Goal: Task Accomplishment & Management: Manage account settings

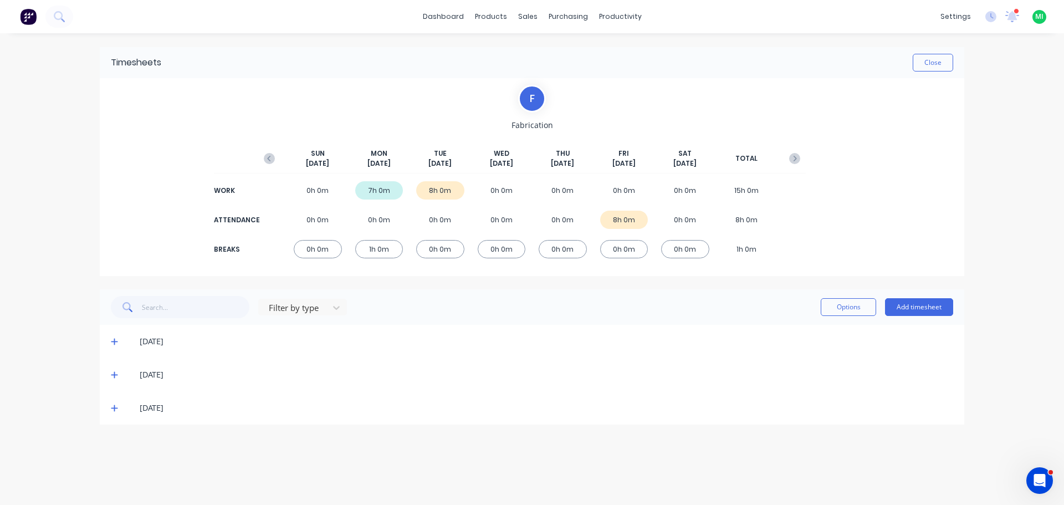
click at [108, 339] on div "[DATE]" at bounding box center [532, 341] width 865 height 33
click at [111, 341] on icon at bounding box center [114, 342] width 7 height 7
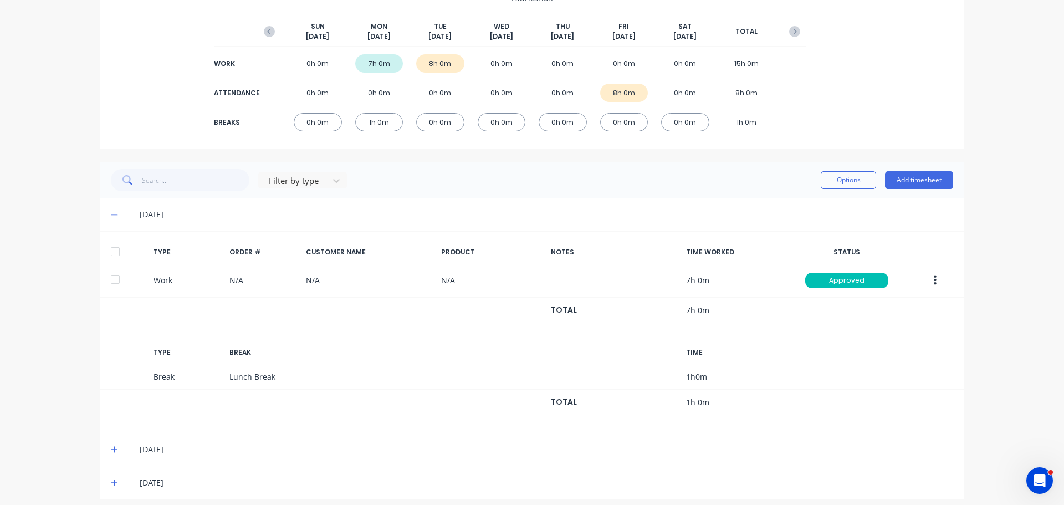
scroll to position [135, 0]
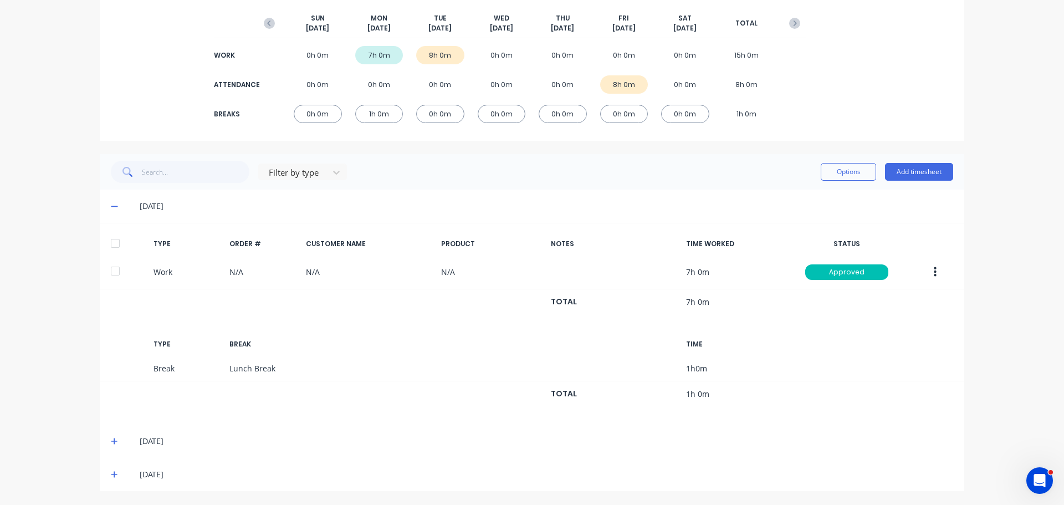
click at [111, 438] on icon at bounding box center [114, 441] width 7 height 7
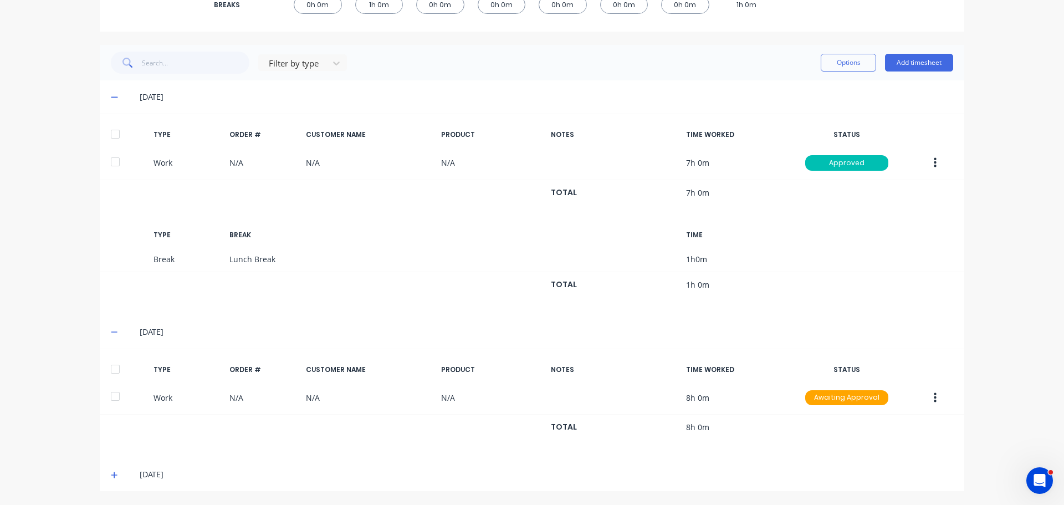
click at [111, 474] on icon at bounding box center [114, 475] width 7 height 8
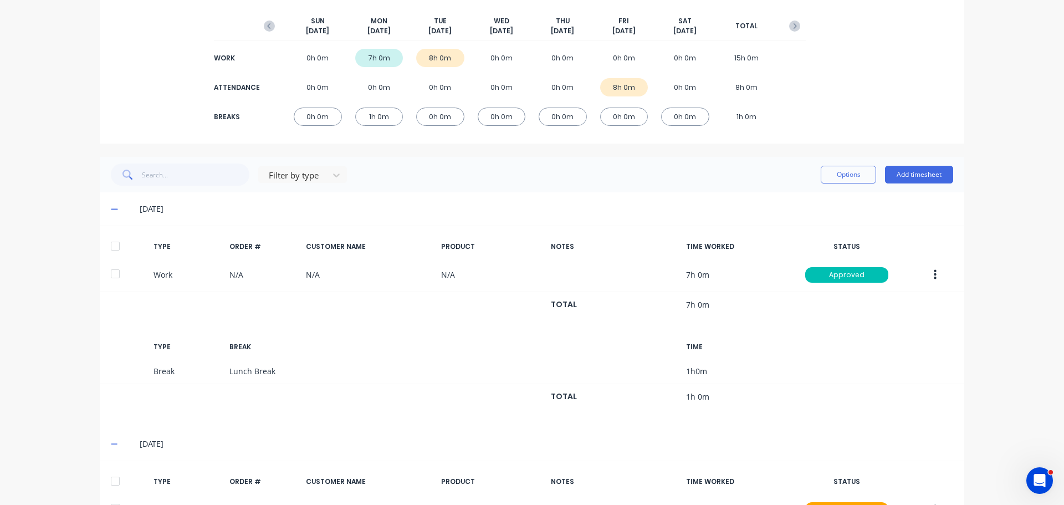
scroll to position [0, 0]
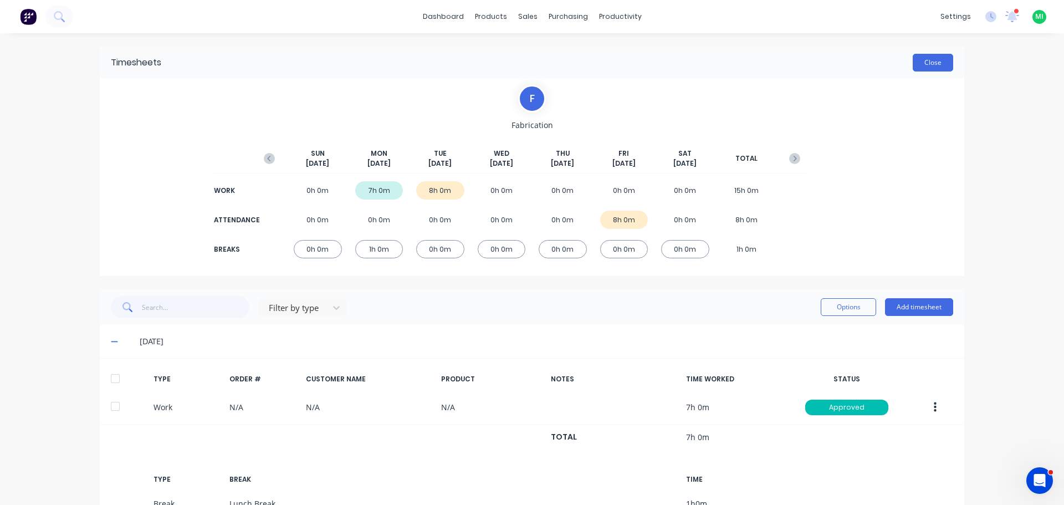
click at [921, 69] on button "Close" at bounding box center [933, 63] width 40 height 18
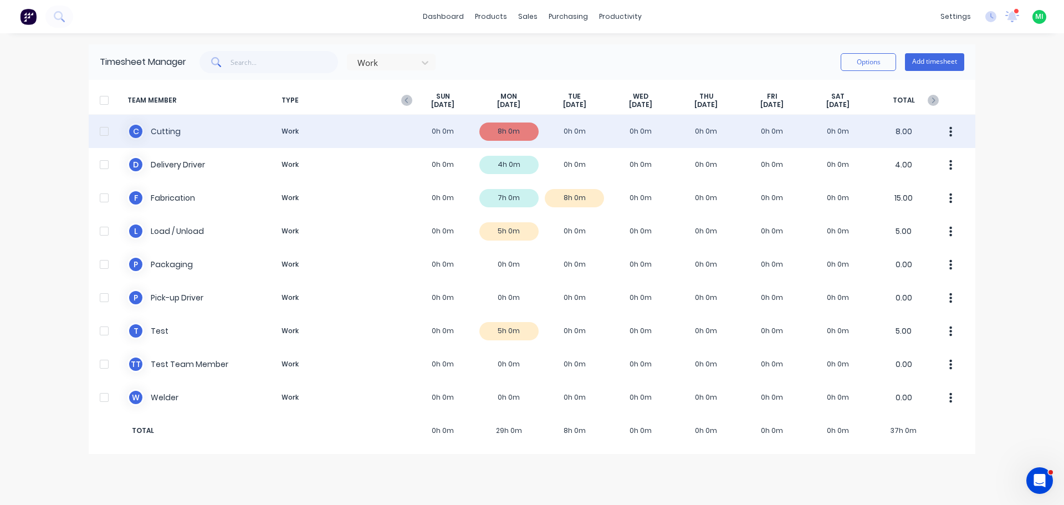
click at [378, 137] on div "C Cutting Work 0h 0m 8h 0m 0h 0m 0h 0m 0h 0m 0h 0m 0h 0m 8.00" at bounding box center [532, 131] width 887 height 33
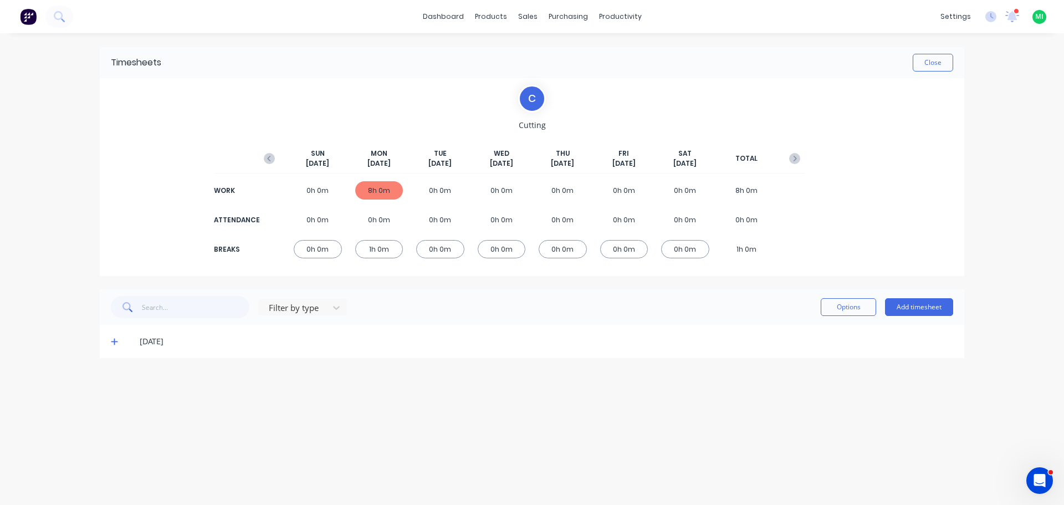
click at [110, 340] on div "[DATE]" at bounding box center [532, 341] width 865 height 33
click at [116, 341] on icon at bounding box center [114, 342] width 7 height 8
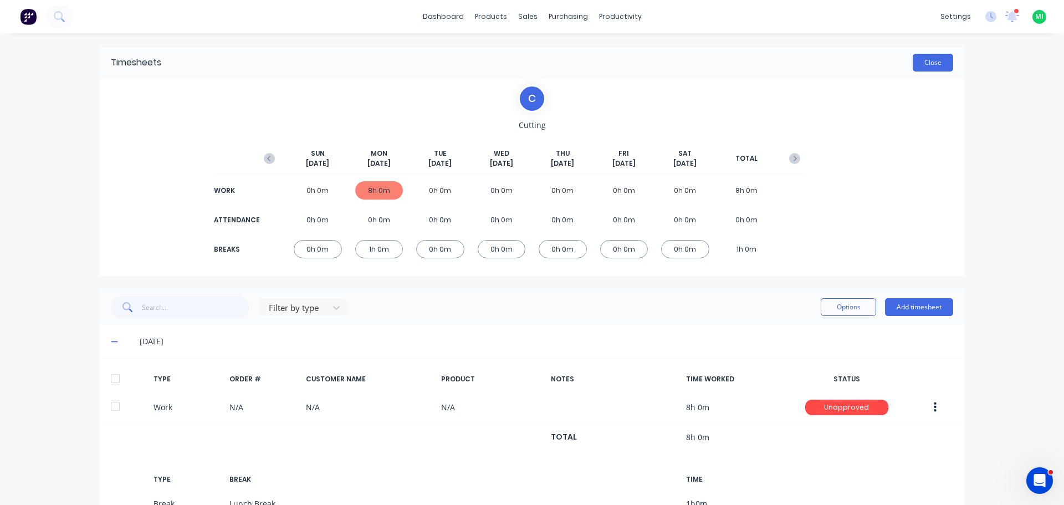
click at [948, 57] on button "Close" at bounding box center [933, 63] width 40 height 18
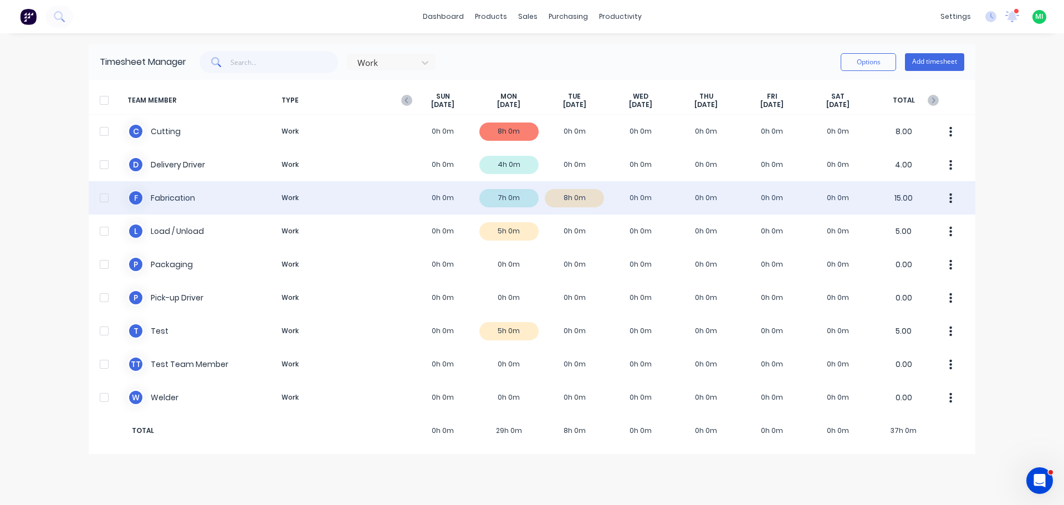
click at [236, 203] on div "F Fabrication Work 0h 0m 7h 0m 8h 0m 0h 0m 0h 0m 0h 0m 0h 0m 15.00" at bounding box center [532, 197] width 887 height 33
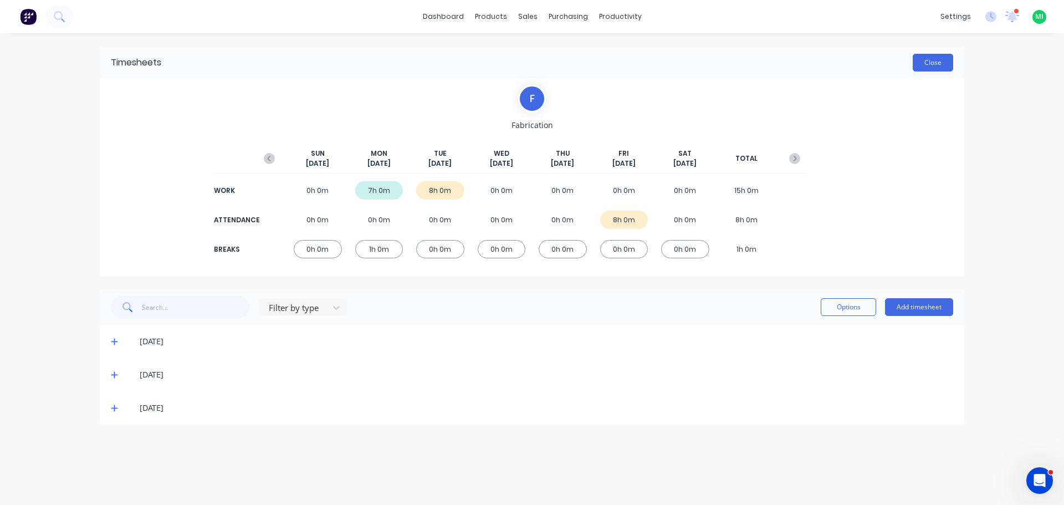
click at [942, 57] on button "Close" at bounding box center [933, 63] width 40 height 18
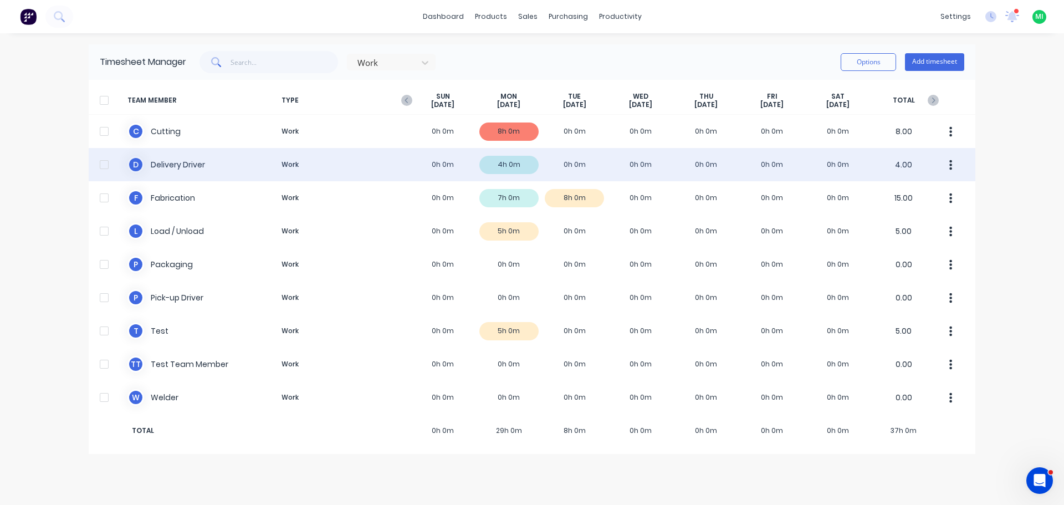
click at [279, 170] on div "D Delivery Driver Work 0h 0m 4h 0m 0h 0m 0h 0m 0h 0m 0h 0m 0h 0m 4.00" at bounding box center [532, 164] width 887 height 33
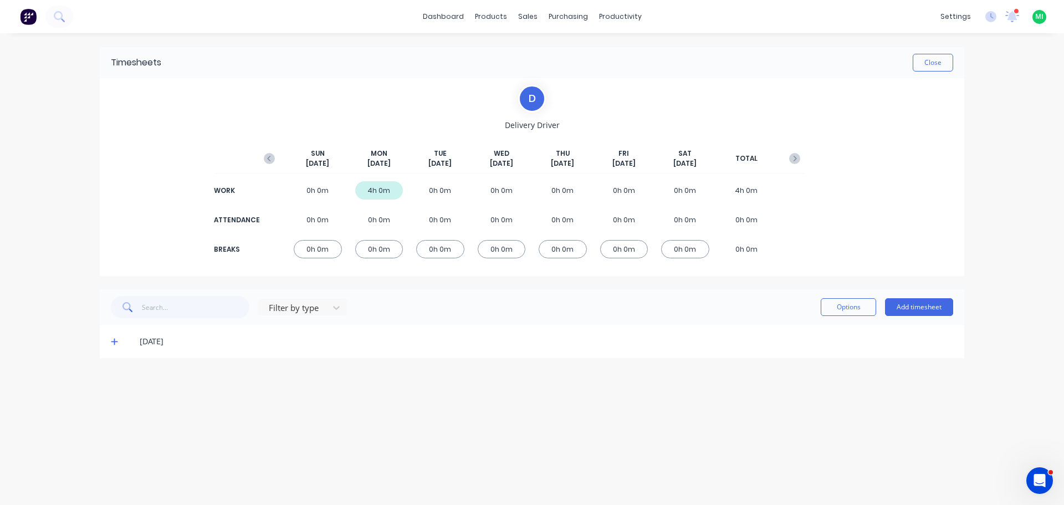
click at [108, 342] on div "[DATE]" at bounding box center [532, 341] width 865 height 33
click at [114, 339] on icon at bounding box center [114, 342] width 7 height 7
click at [931, 57] on button "Close" at bounding box center [933, 63] width 40 height 18
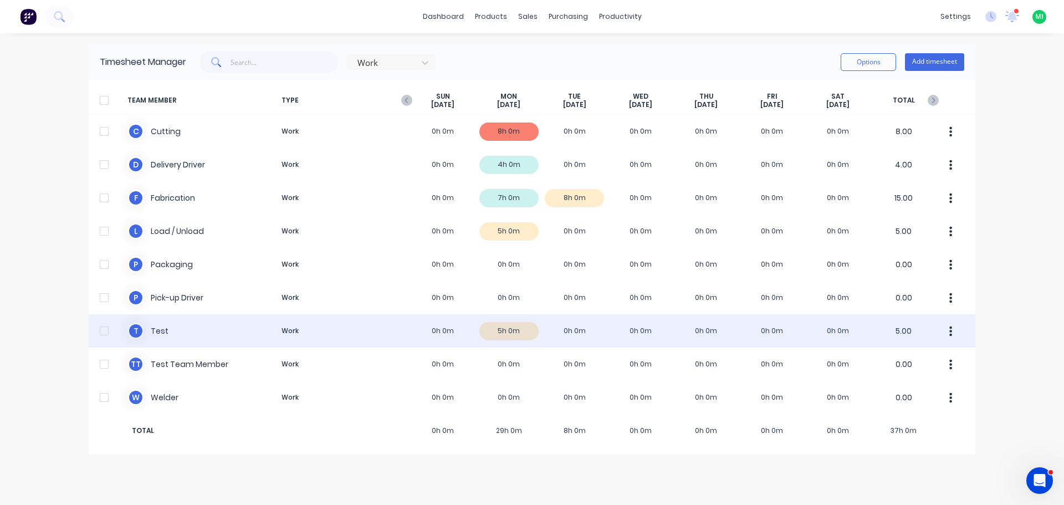
click at [425, 333] on div "T Test Work 0h 0m 5h 0m 0h 0m 0h 0m 0h 0m 0h 0m 0h 0m 5.00" at bounding box center [532, 330] width 887 height 33
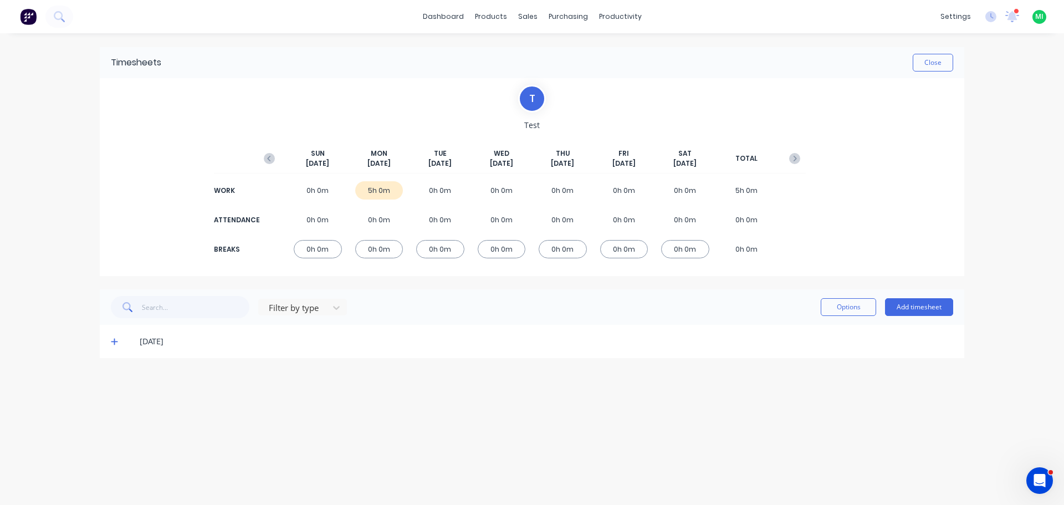
click at [113, 341] on icon at bounding box center [114, 342] width 7 height 7
click at [154, 301] on input "text" at bounding box center [196, 307] width 108 height 22
type input "128"
click at [154, 306] on input "128" at bounding box center [196, 307] width 108 height 22
click at [105, 341] on div "[DATE]" at bounding box center [532, 341] width 865 height 33
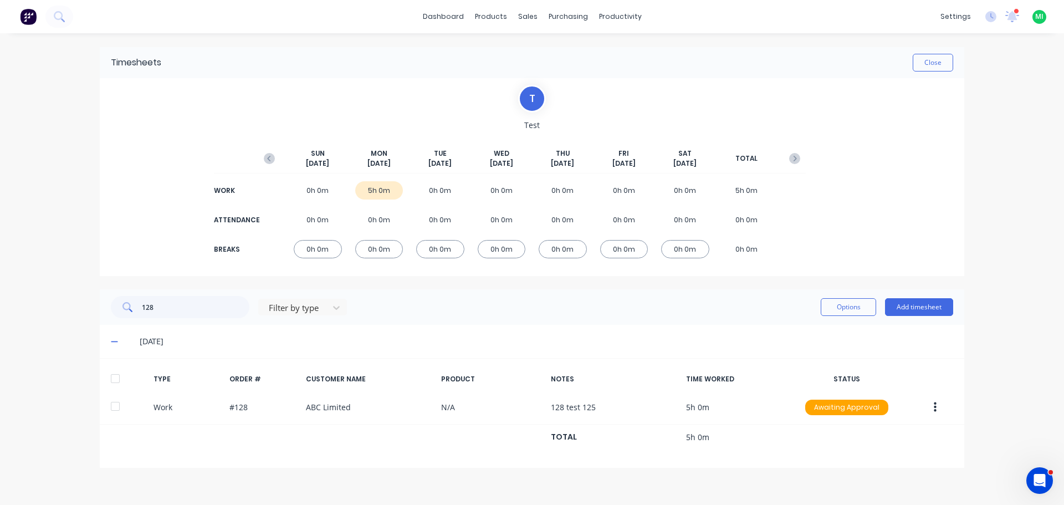
click at [113, 338] on icon at bounding box center [114, 342] width 7 height 8
click at [181, 303] on input "128" at bounding box center [196, 307] width 108 height 22
click at [901, 308] on button "Add timesheet" at bounding box center [919, 307] width 68 height 18
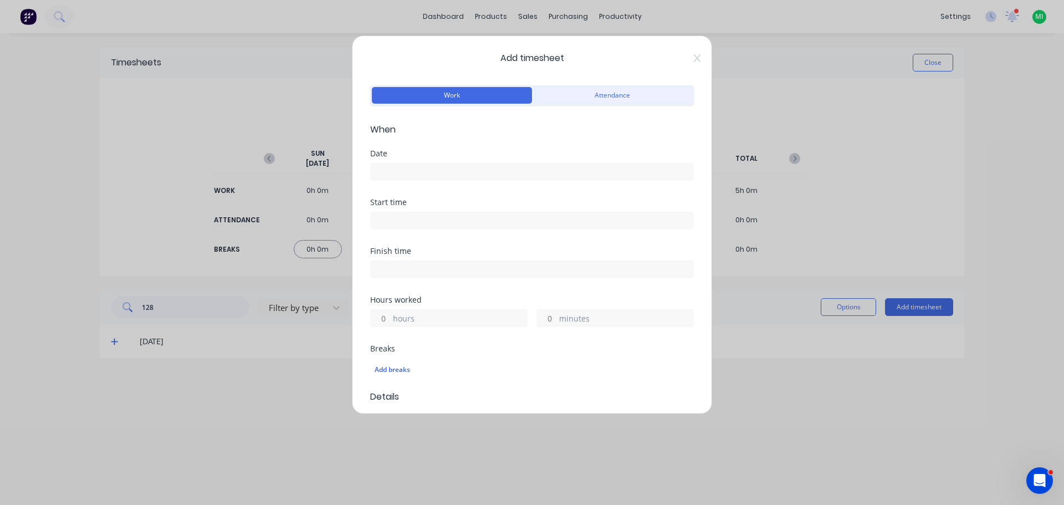
click at [397, 167] on input at bounding box center [532, 172] width 323 height 17
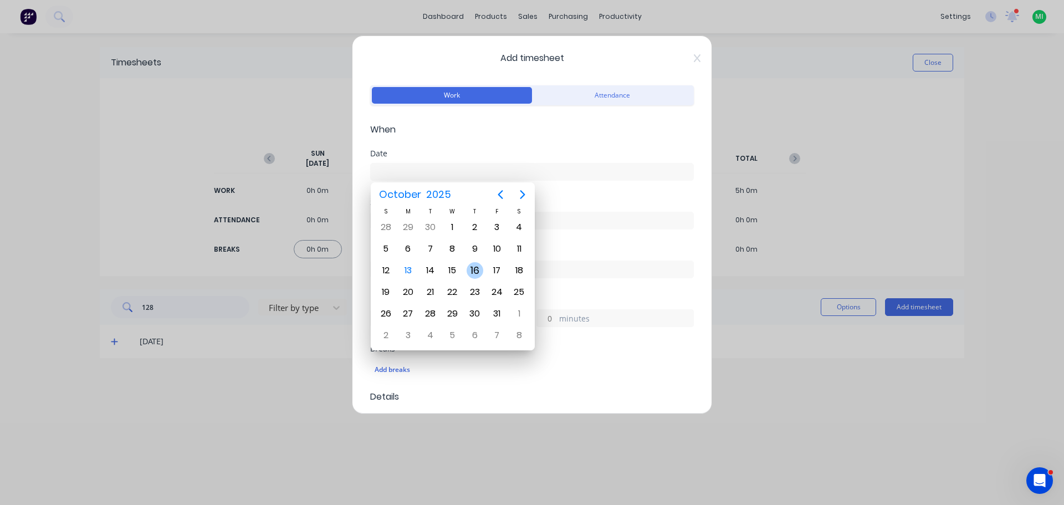
click at [464, 267] on div "16" at bounding box center [475, 270] width 22 height 21
type input "[DATE]"
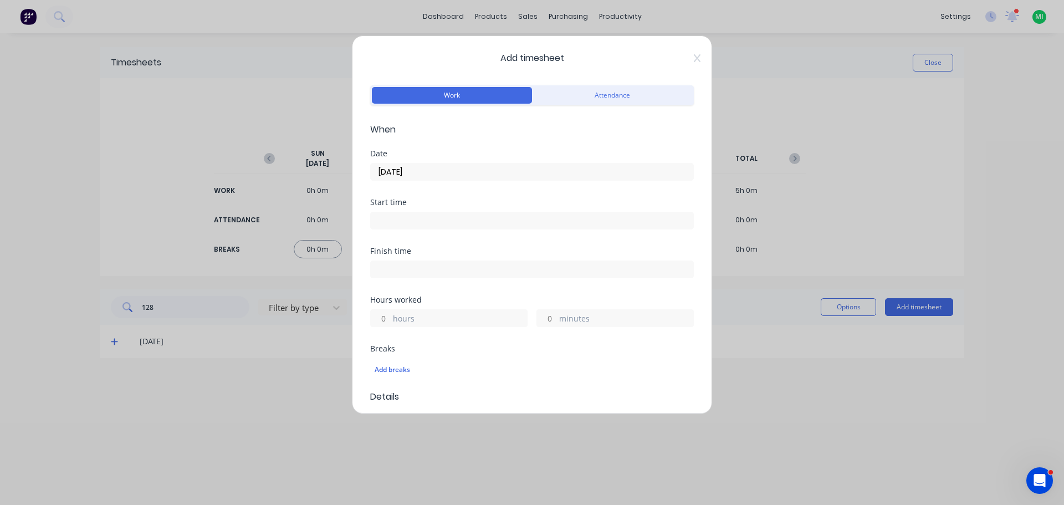
click at [385, 315] on input "hours" at bounding box center [380, 318] width 19 height 17
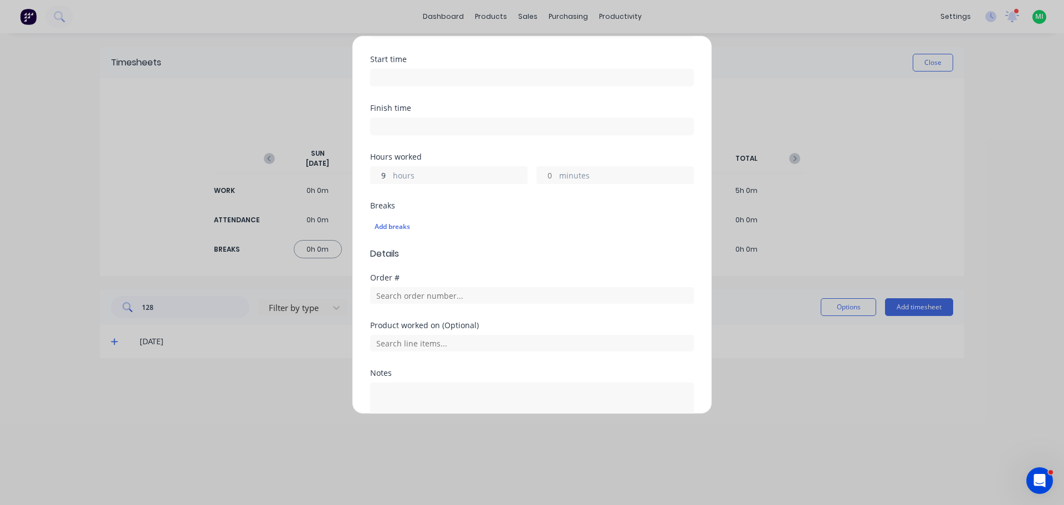
scroll to position [222, 0]
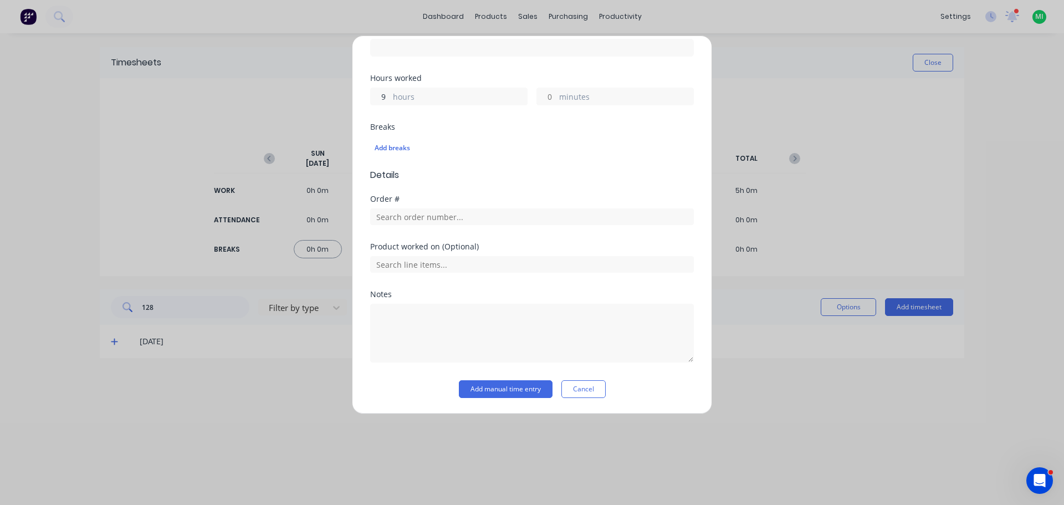
type input "9"
click at [503, 379] on div "Notes" at bounding box center [532, 335] width 324 height 90
drag, startPoint x: 503, startPoint y: 392, endPoint x: 12, endPoint y: 384, distance: 491.1
click at [502, 392] on button "Add manual time entry" at bounding box center [506, 389] width 94 height 18
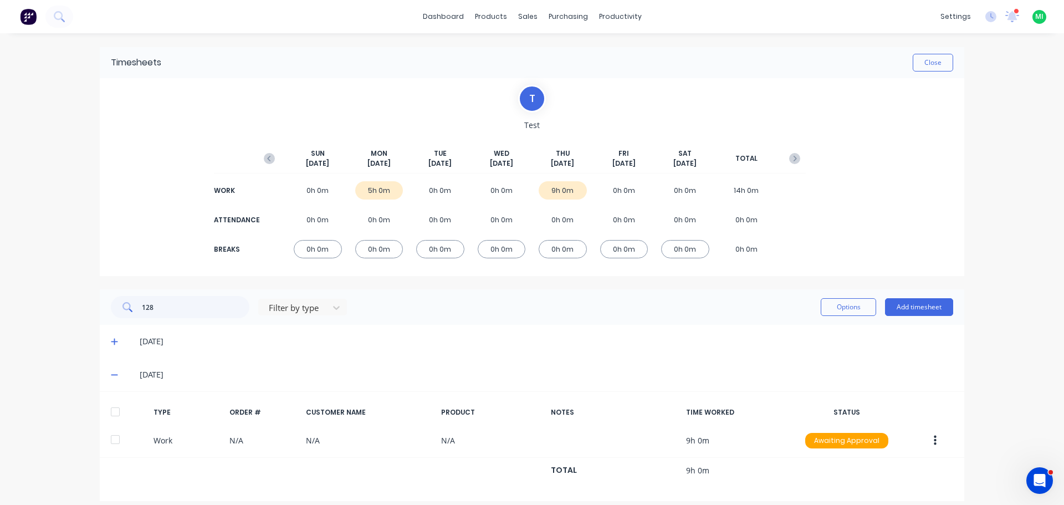
drag, startPoint x: 111, startPoint y: 373, endPoint x: 146, endPoint y: 345, distance: 45.4
click at [111, 372] on icon at bounding box center [114, 375] width 7 height 8
click at [171, 307] on input "128" at bounding box center [196, 307] width 108 height 22
type input "1"
click at [113, 375] on icon at bounding box center [114, 375] width 7 height 7
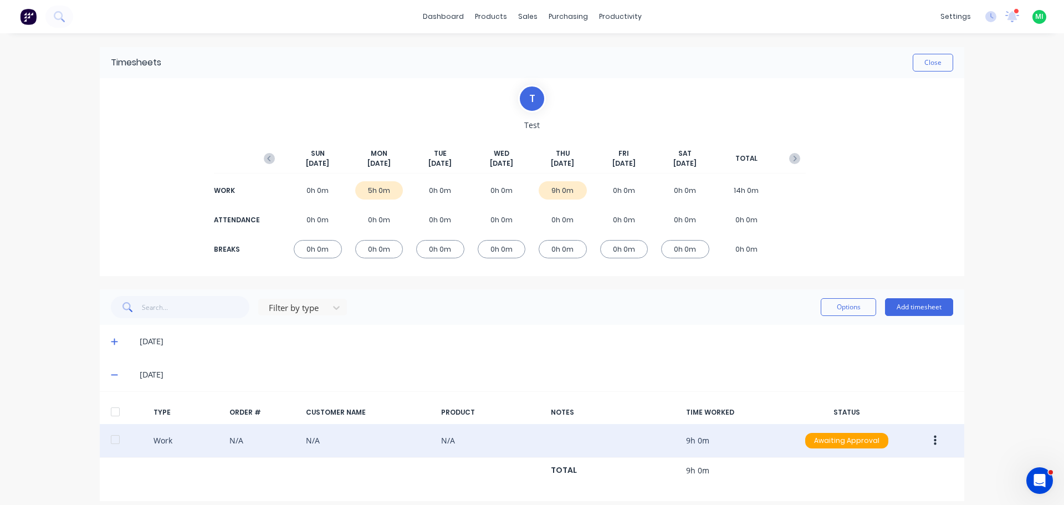
click at [934, 443] on icon "button" at bounding box center [935, 441] width 3 height 10
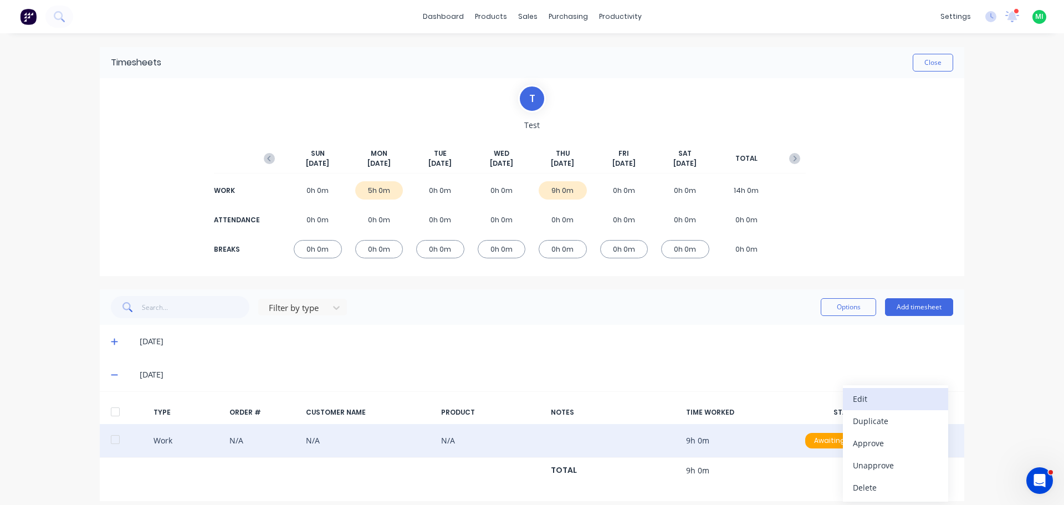
click at [867, 398] on div "Edit" at bounding box center [895, 399] width 85 height 16
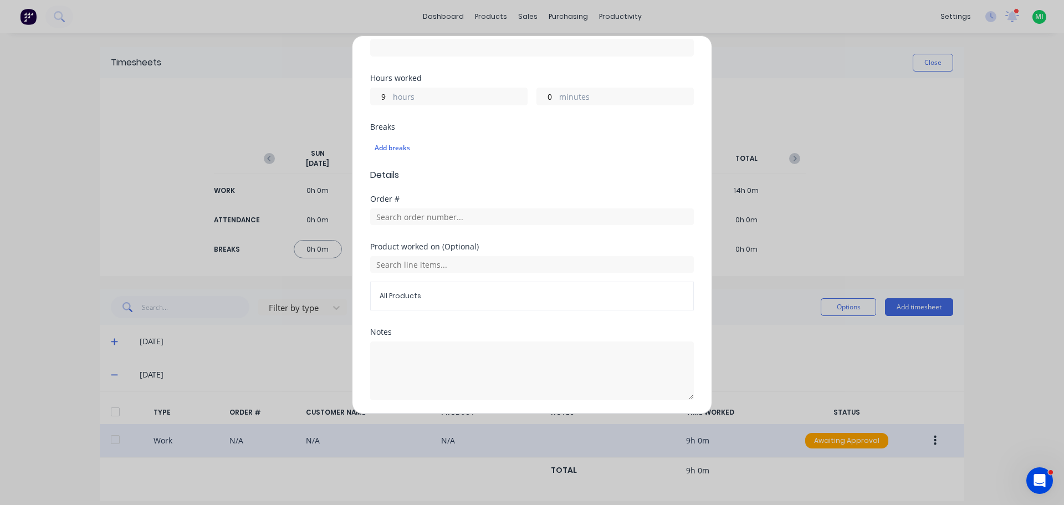
scroll to position [259, 0]
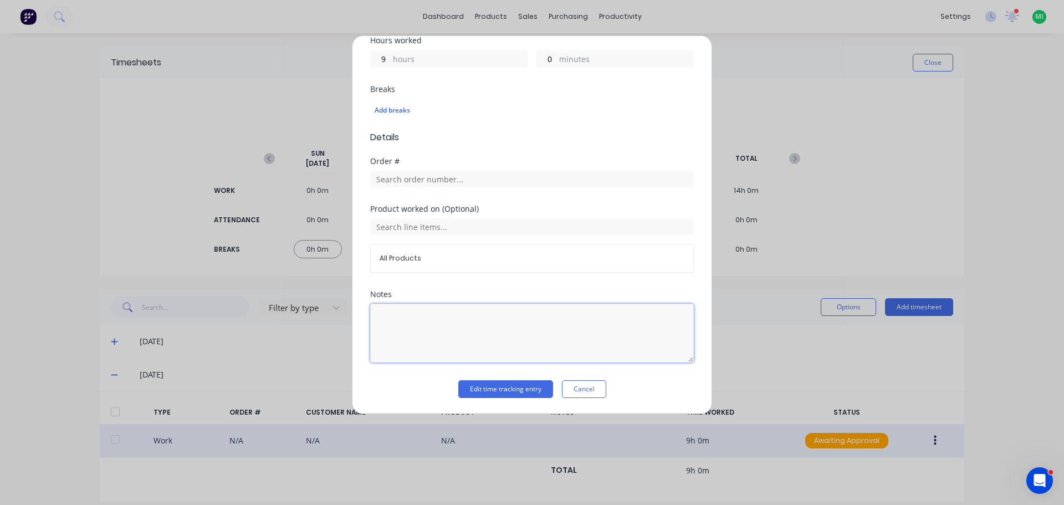
click at [428, 340] on textarea at bounding box center [532, 333] width 324 height 59
type textarea "test"
click at [516, 389] on button "Edit time tracking entry" at bounding box center [505, 389] width 95 height 18
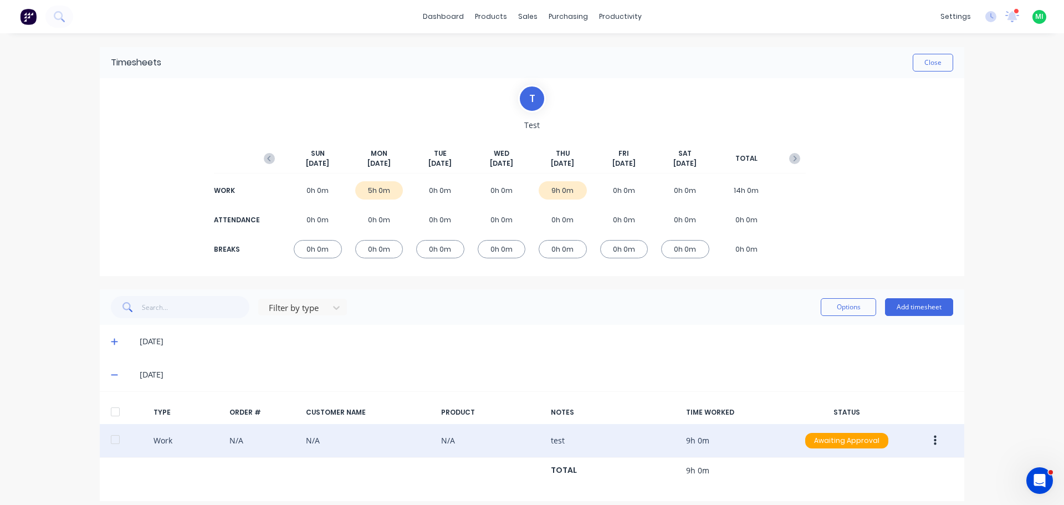
click at [115, 375] on span at bounding box center [116, 374] width 11 height 11
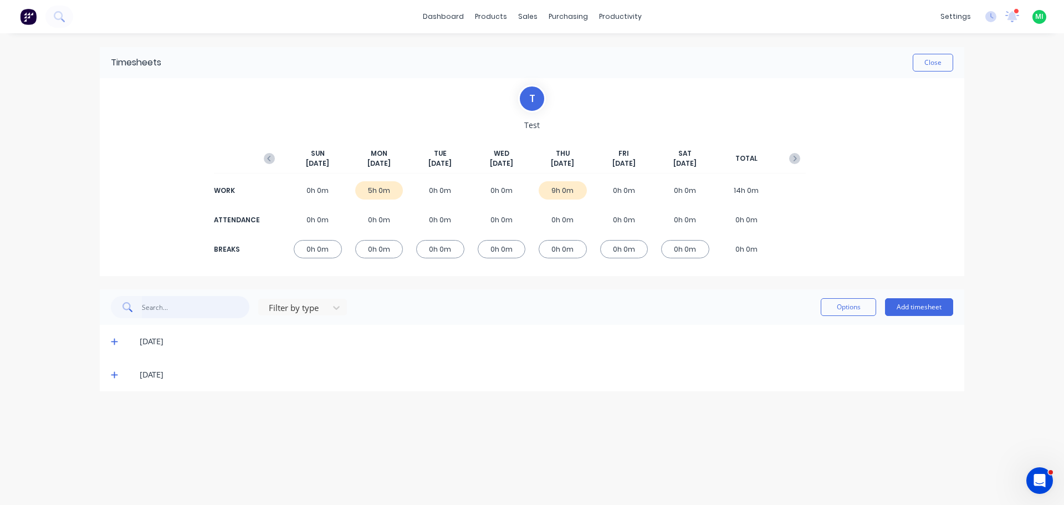
click at [159, 312] on input "text" at bounding box center [196, 307] width 108 height 22
click at [111, 345] on icon at bounding box center [114, 342] width 7 height 8
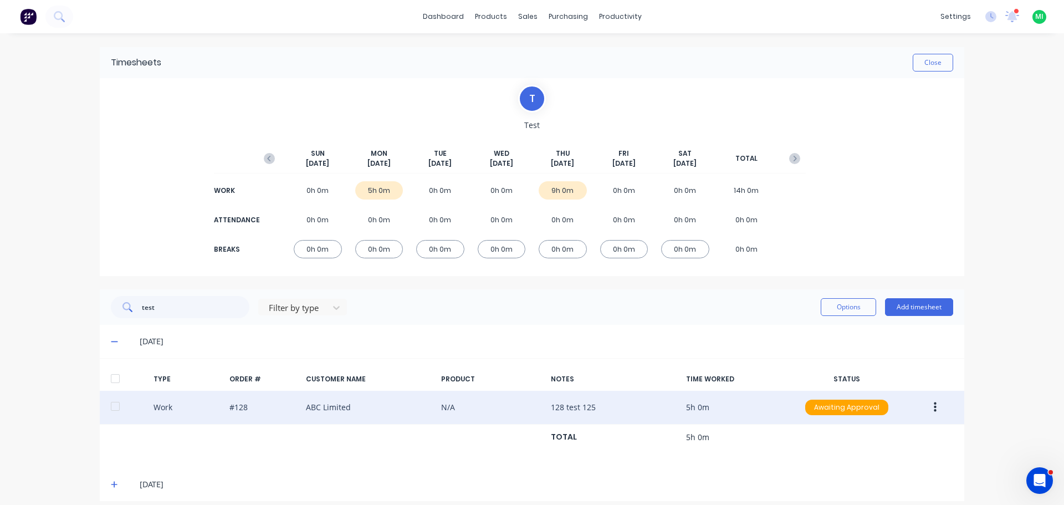
scroll to position [10, 0]
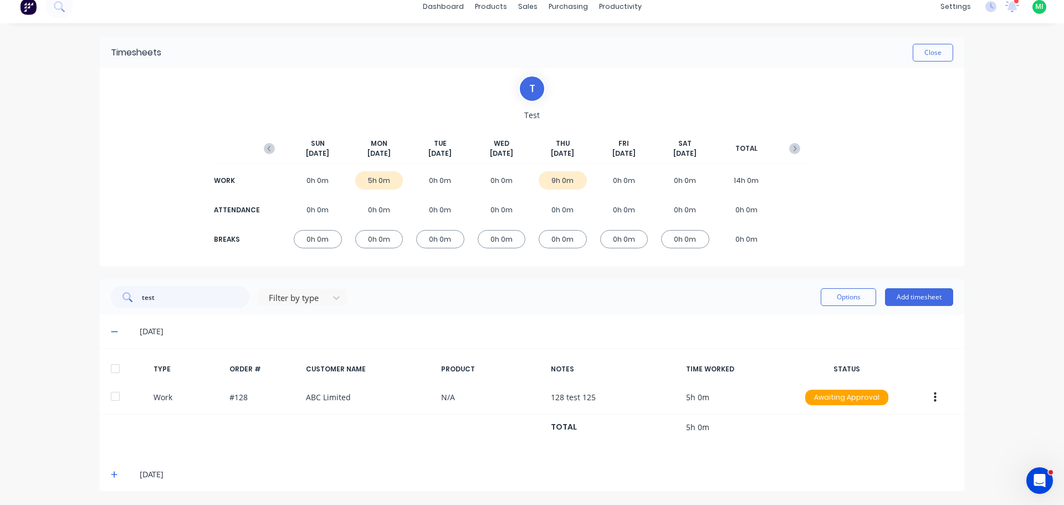
click at [113, 331] on icon at bounding box center [114, 332] width 7 height 8
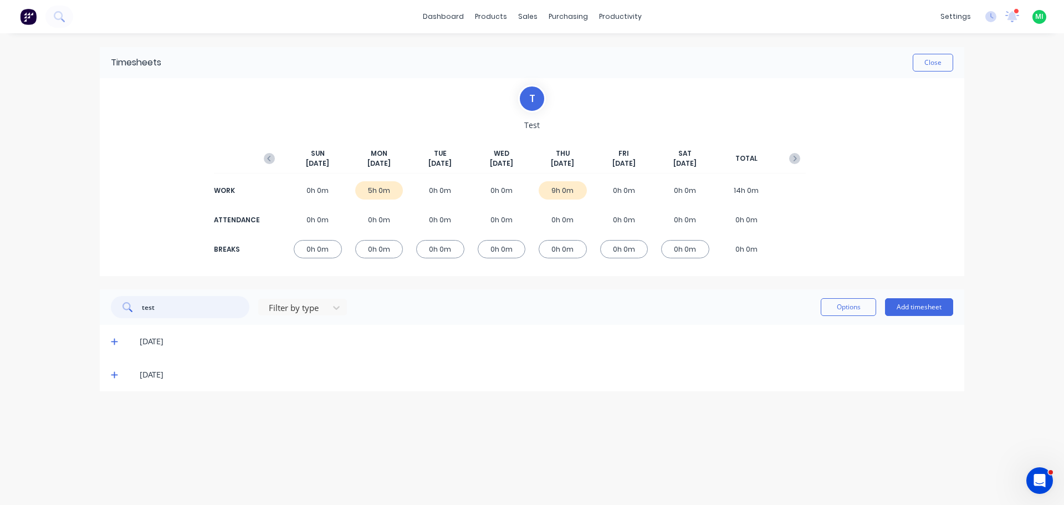
drag, startPoint x: 187, startPoint y: 309, endPoint x: 52, endPoint y: 309, distance: 135.2
click at [52, 309] on div "dashboard products sales purchasing productivity dashboard products Product Cat…" at bounding box center [532, 252] width 1064 height 505
click at [276, 308] on div at bounding box center [295, 308] width 55 height 14
click at [116, 342] on icon at bounding box center [114, 342] width 7 height 8
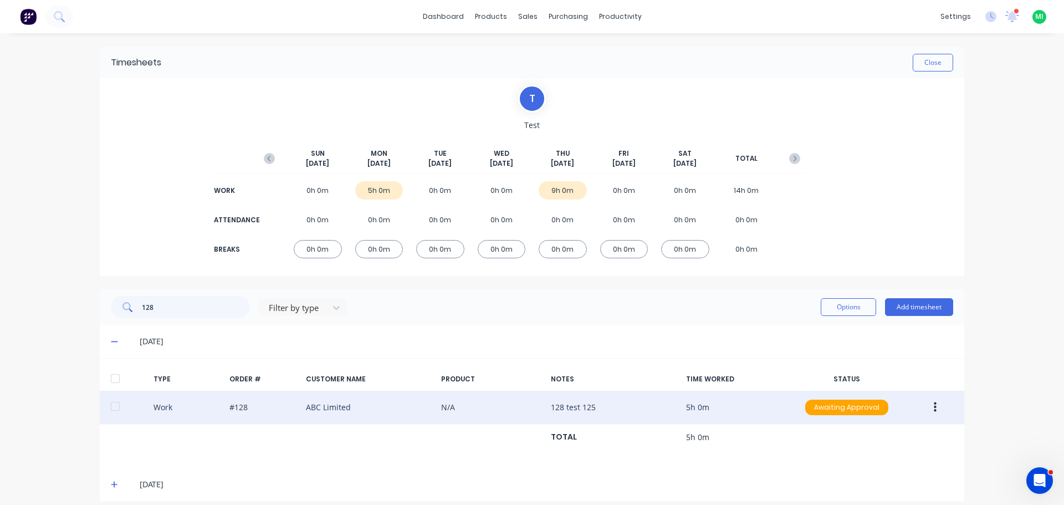
click at [934, 403] on icon "button" at bounding box center [935, 407] width 3 height 10
click at [885, 365] on div "Edit" at bounding box center [895, 365] width 85 height 16
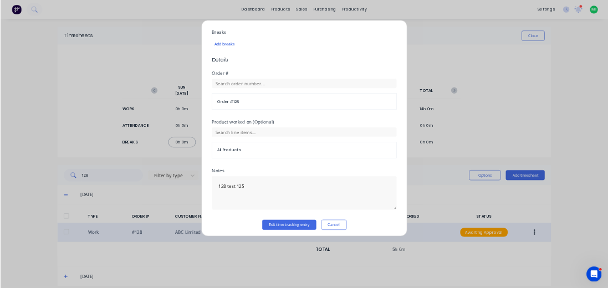
scroll to position [297, 0]
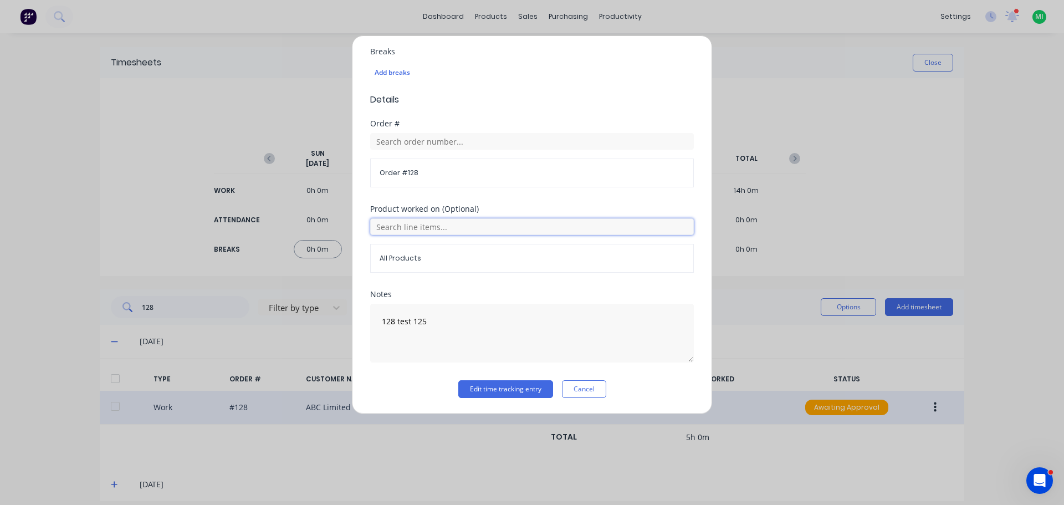
click at [432, 227] on input "text" at bounding box center [532, 226] width 324 height 17
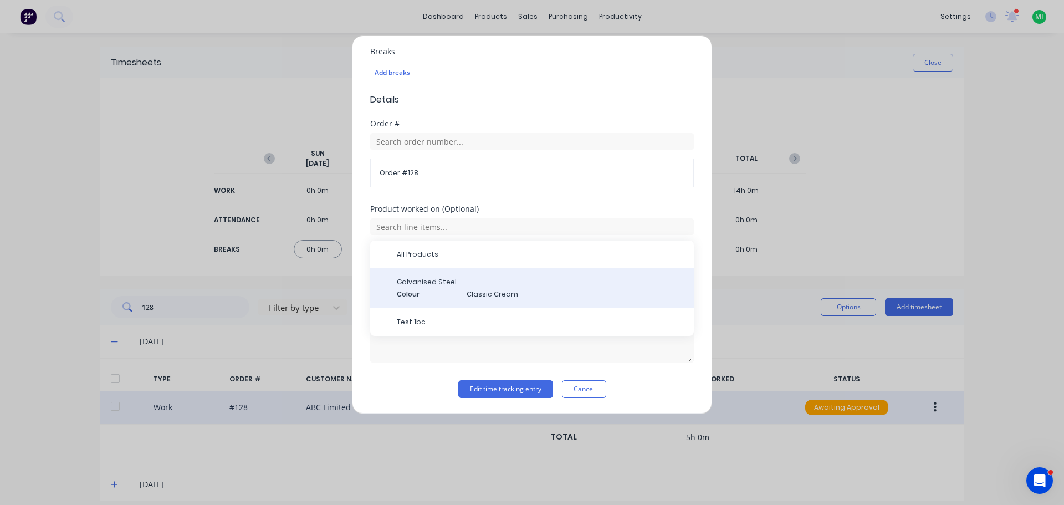
click at [437, 292] on span "Colour" at bounding box center [427, 294] width 61 height 10
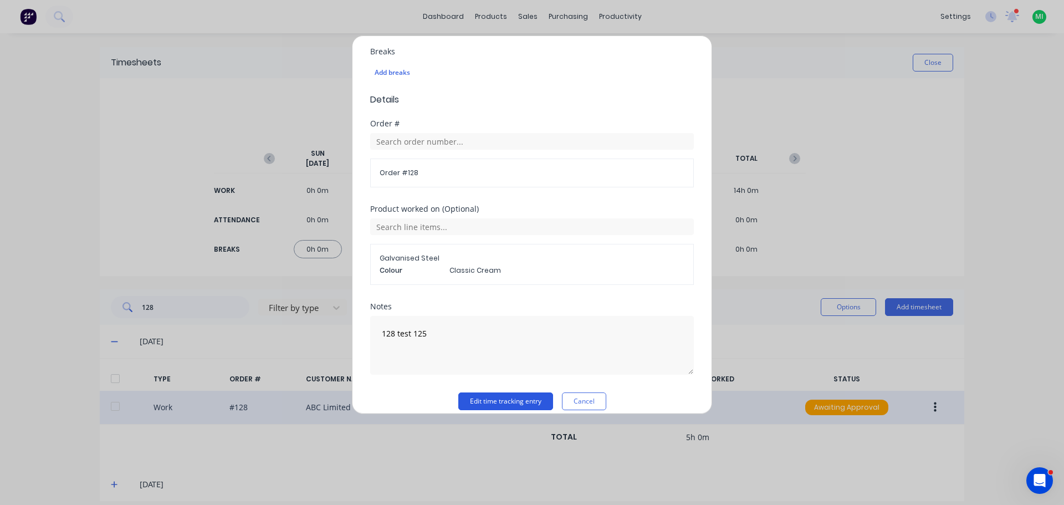
click at [493, 404] on button "Edit time tracking entry" at bounding box center [505, 401] width 95 height 18
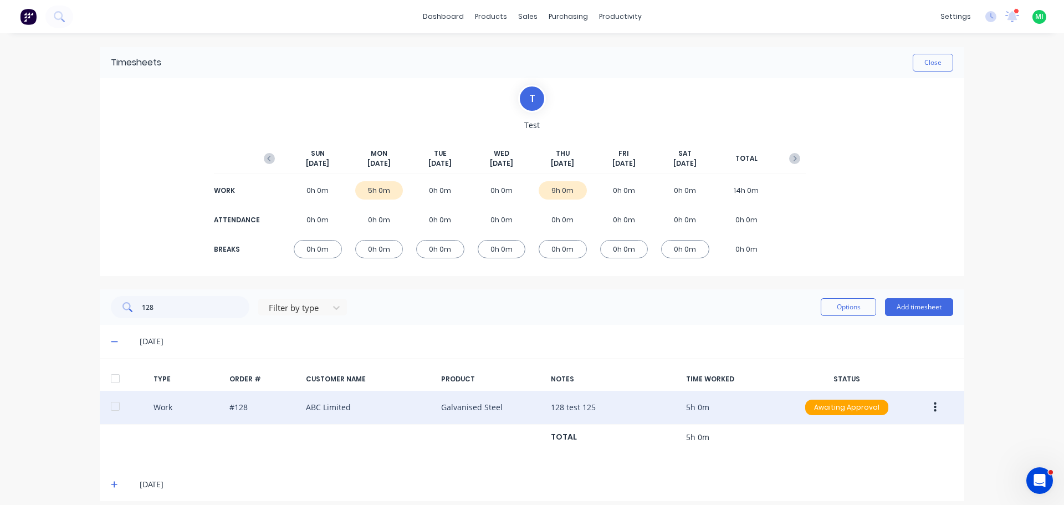
click at [113, 346] on span at bounding box center [116, 341] width 11 height 11
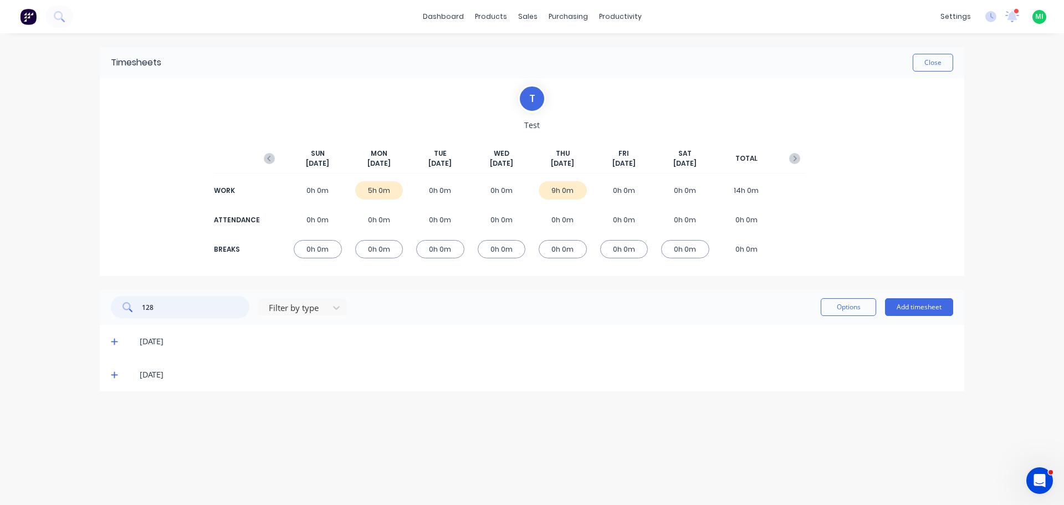
drag, startPoint x: 153, startPoint y: 317, endPoint x: 160, endPoint y: 311, distance: 9.1
click at [156, 315] on input "128" at bounding box center [196, 307] width 108 height 22
drag, startPoint x: 160, startPoint y: 311, endPoint x: 39, endPoint y: 313, distance: 120.8
click at [39, 313] on div "dashboard products sales purchasing productivity dashboard products Product Cat…" at bounding box center [532, 252] width 1064 height 505
type input "[PERSON_NAME]"
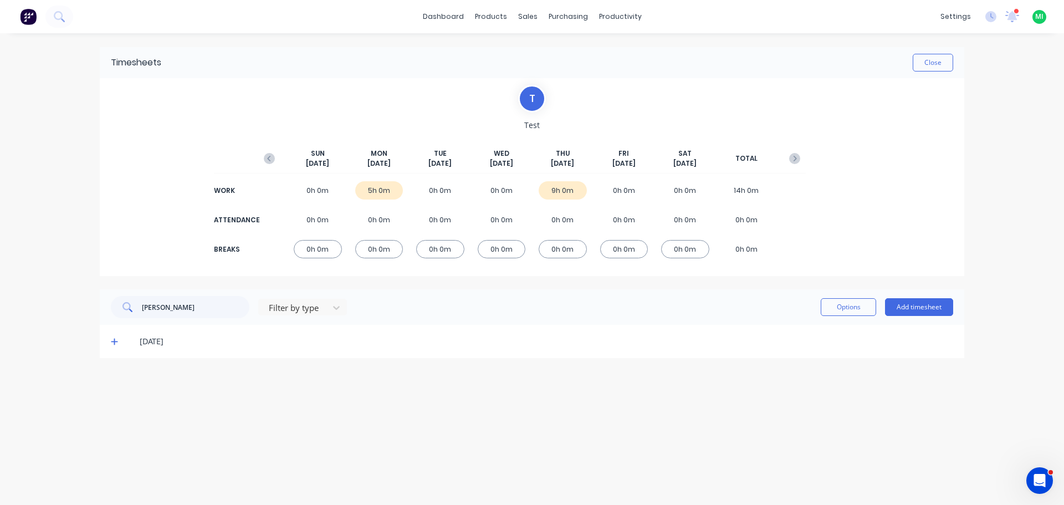
click at [117, 339] on icon at bounding box center [114, 342] width 7 height 8
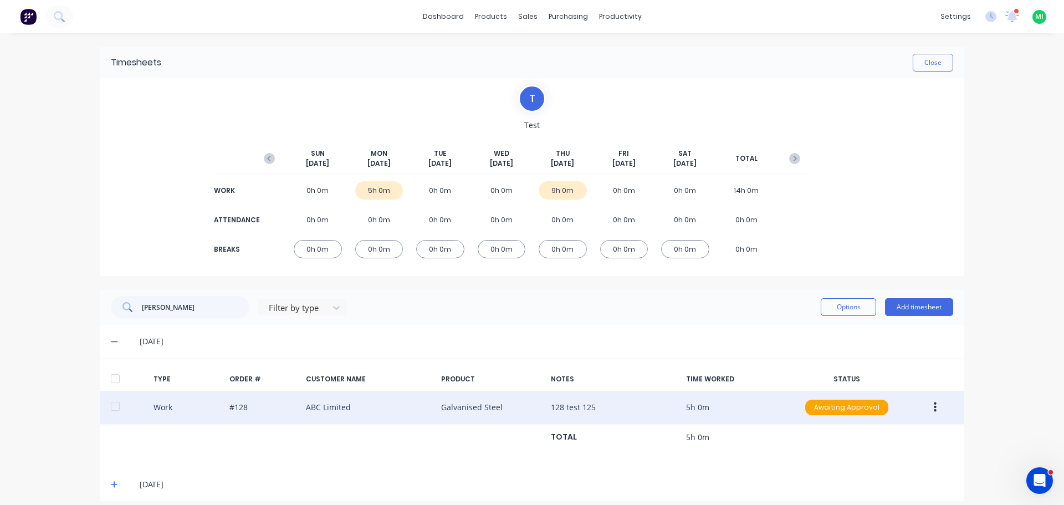
click at [927, 407] on button "button" at bounding box center [935, 407] width 26 height 20
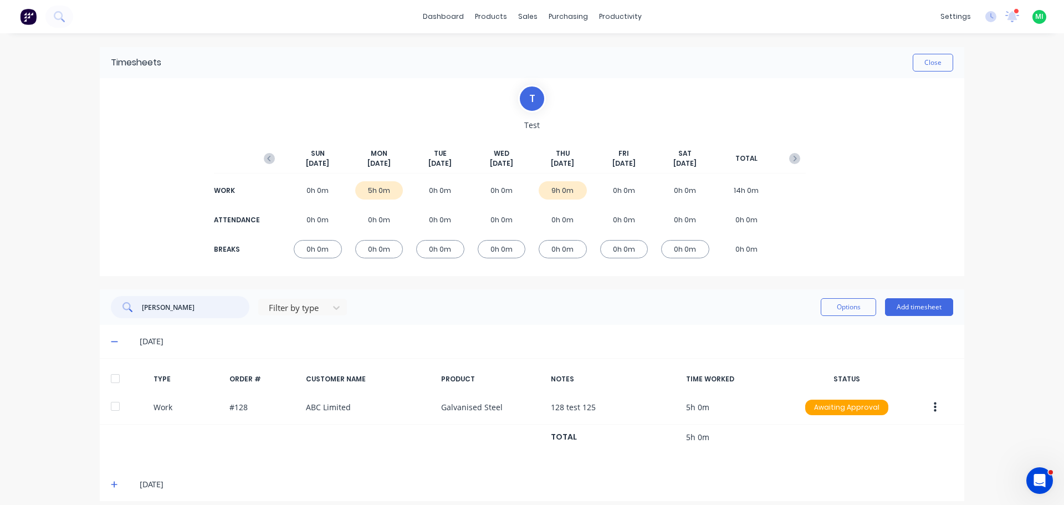
drag, startPoint x: 177, startPoint y: 308, endPoint x: 95, endPoint y: 300, distance: 82.4
click at [100, 300] on div "[PERSON_NAME] Filter by type Options Add timesheet" at bounding box center [532, 306] width 865 height 35
click at [326, 308] on div at bounding box center [336, 308] width 20 height 18
click at [398, 320] on div "Filter by type Options Add timesheet" at bounding box center [532, 306] width 865 height 35
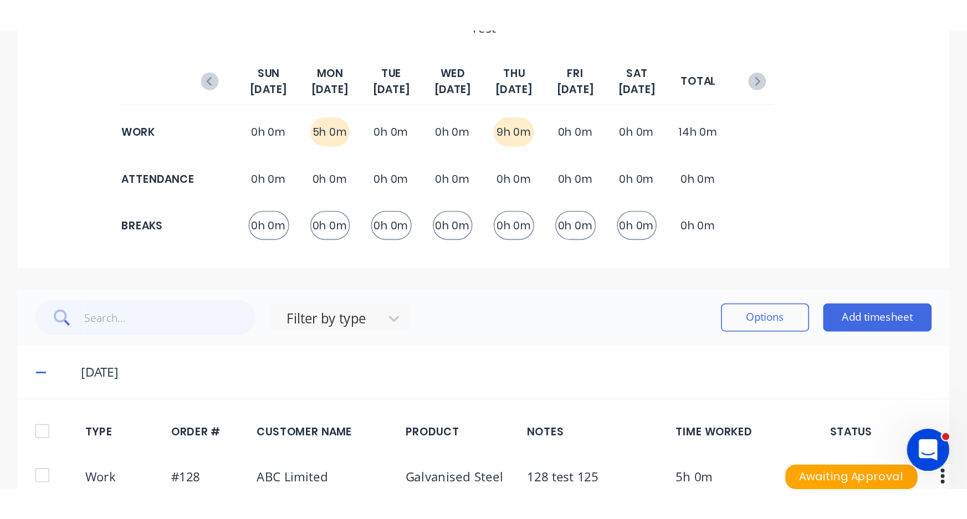
scroll to position [55, 0]
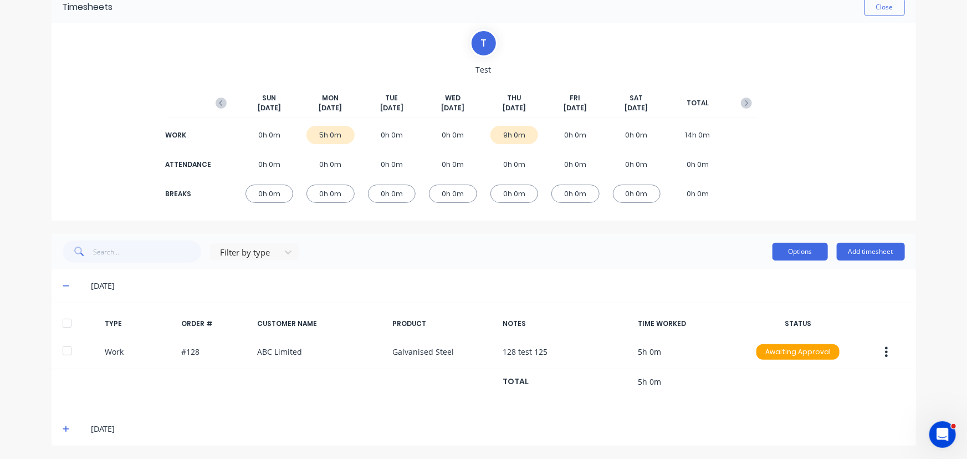
click at [790, 253] on button "Options" at bounding box center [800, 252] width 55 height 18
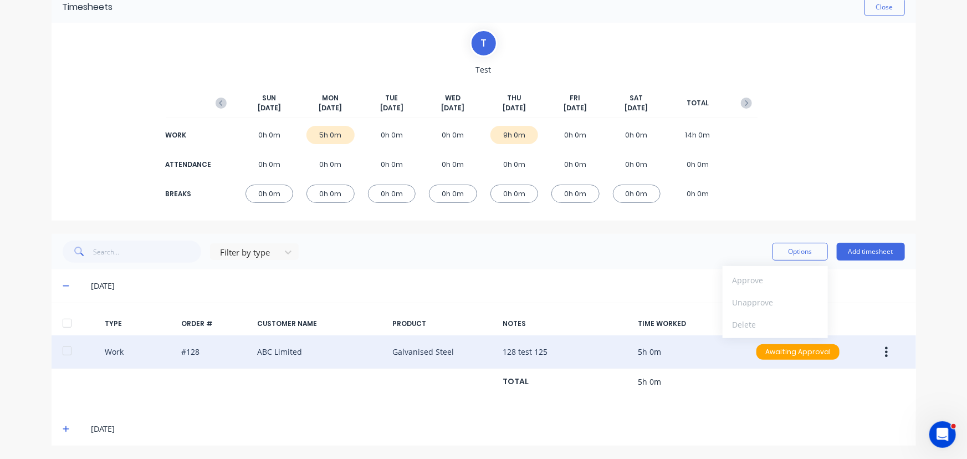
click at [885, 350] on icon "button" at bounding box center [886, 352] width 3 height 12
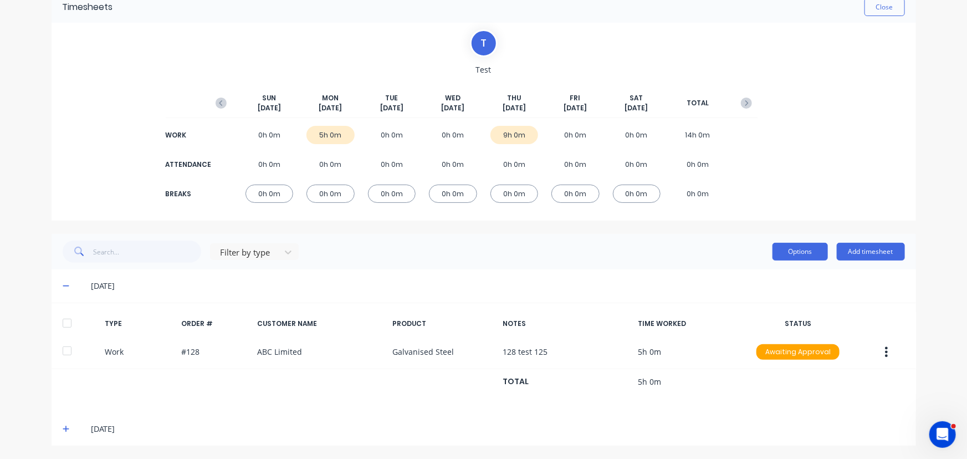
click at [810, 253] on button "Options" at bounding box center [800, 252] width 55 height 18
click at [253, 251] on div at bounding box center [246, 253] width 55 height 14
drag, startPoint x: 64, startPoint y: 323, endPoint x: 701, endPoint y: 294, distance: 636.9
click at [65, 323] on div at bounding box center [67, 323] width 22 height 22
click at [782, 254] on button "Options" at bounding box center [800, 252] width 55 height 18
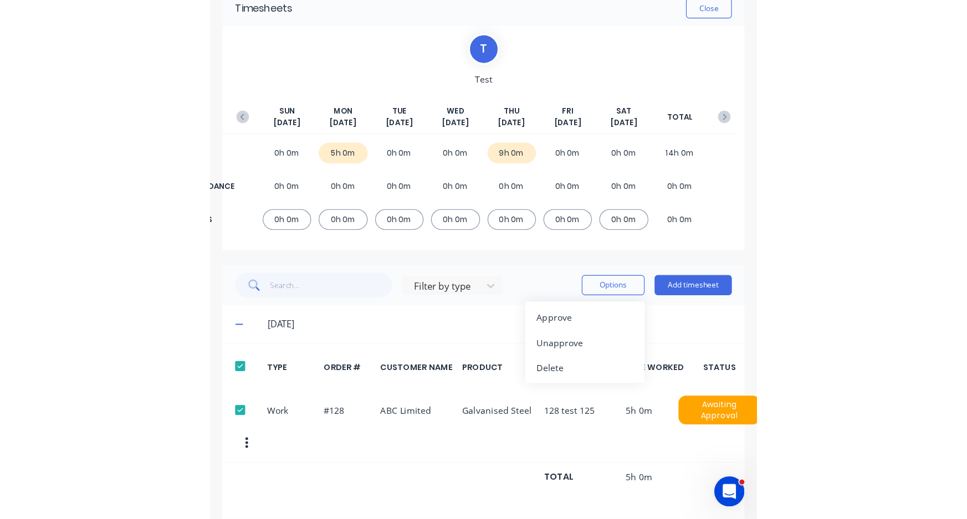
scroll to position [0, 0]
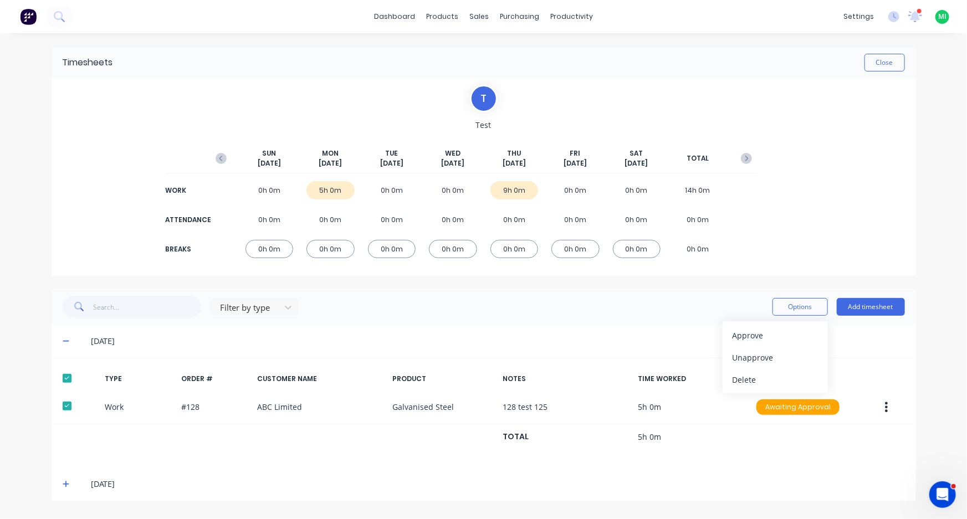
click at [666, 482] on div "[DATE]" at bounding box center [498, 484] width 814 height 12
click at [71, 482] on span at bounding box center [68, 484] width 11 height 11
click at [73, 484] on div "[DATE]" at bounding box center [488, 484] width 831 height 12
click at [883, 61] on button "Close" at bounding box center [885, 63] width 40 height 18
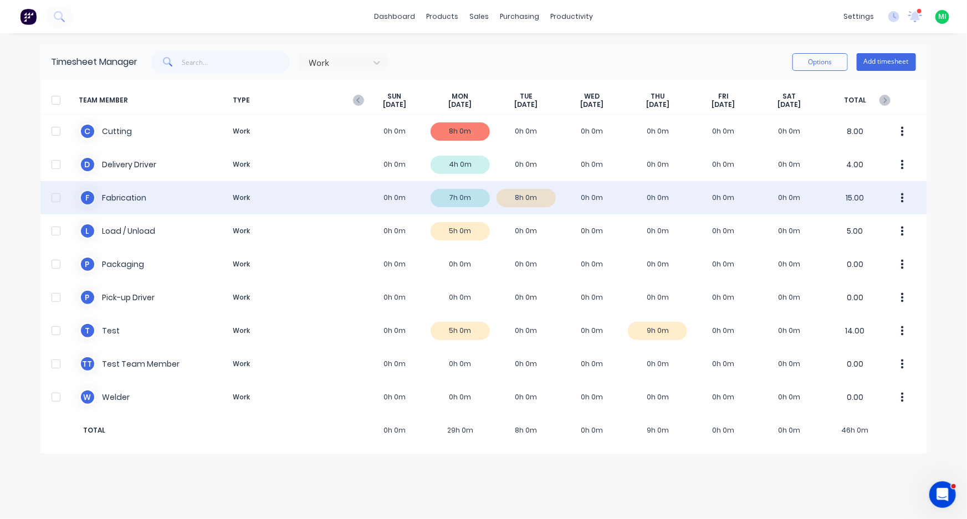
click at [374, 208] on div "F Fabrication Work 0h 0m 7h 0m 8h 0m 0h 0m 0h 0m 0h 0m 0h 0m 15.00" at bounding box center [483, 197] width 887 height 33
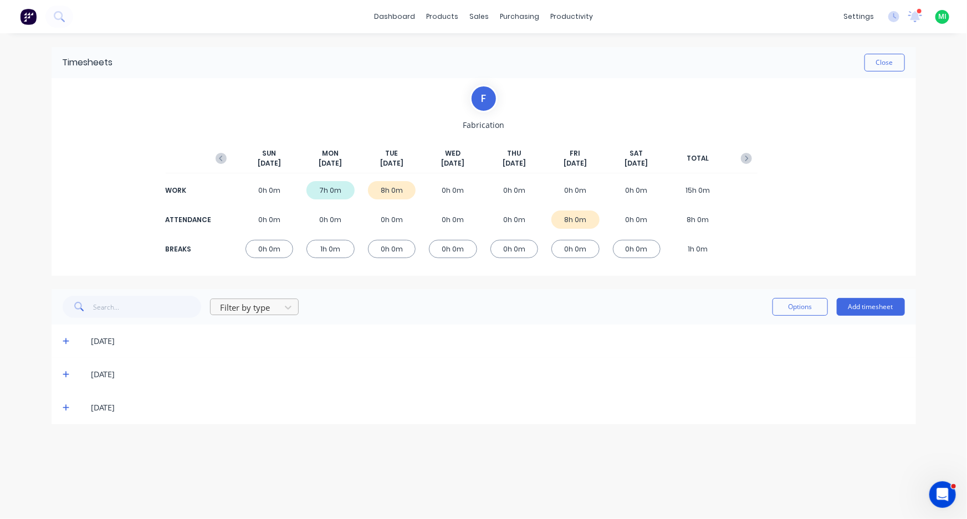
click at [243, 302] on div at bounding box center [246, 308] width 55 height 14
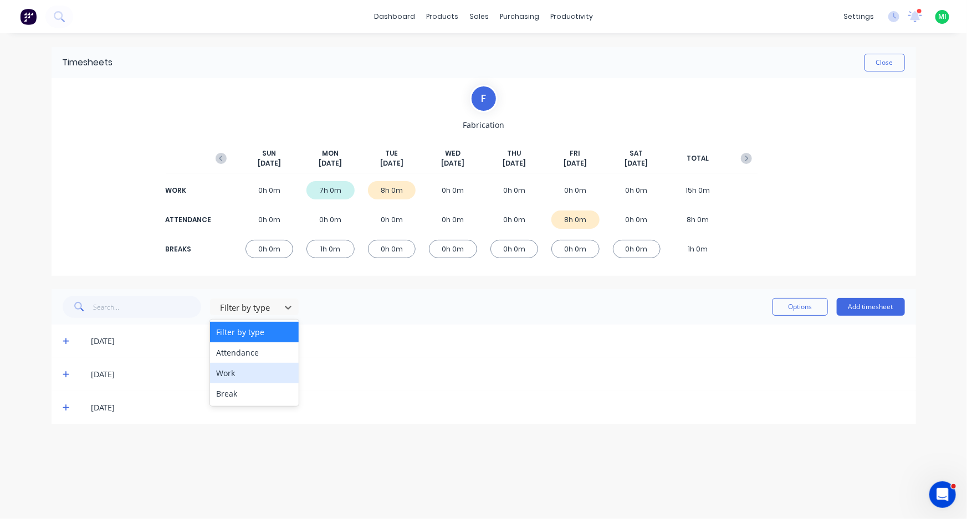
click at [240, 374] on div "Work" at bounding box center [254, 373] width 89 height 21
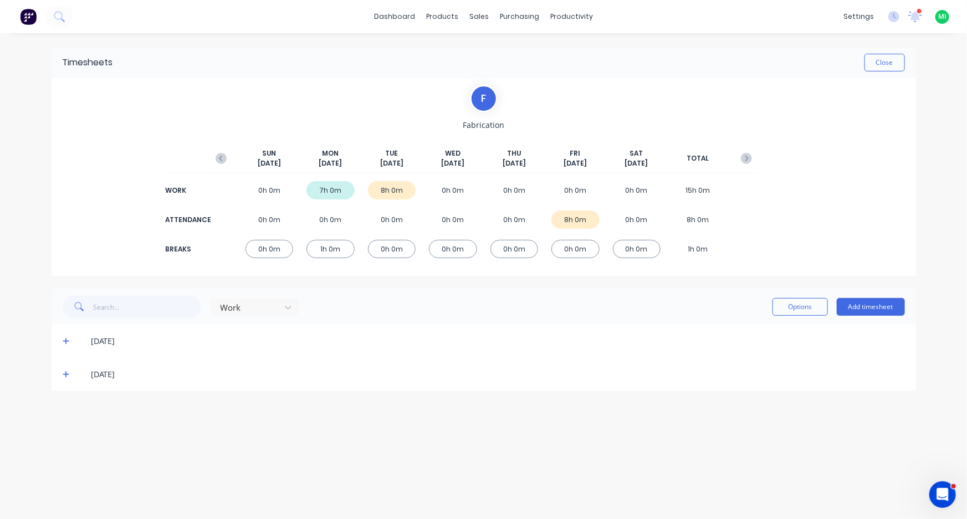
click at [66, 376] on icon at bounding box center [66, 375] width 7 height 7
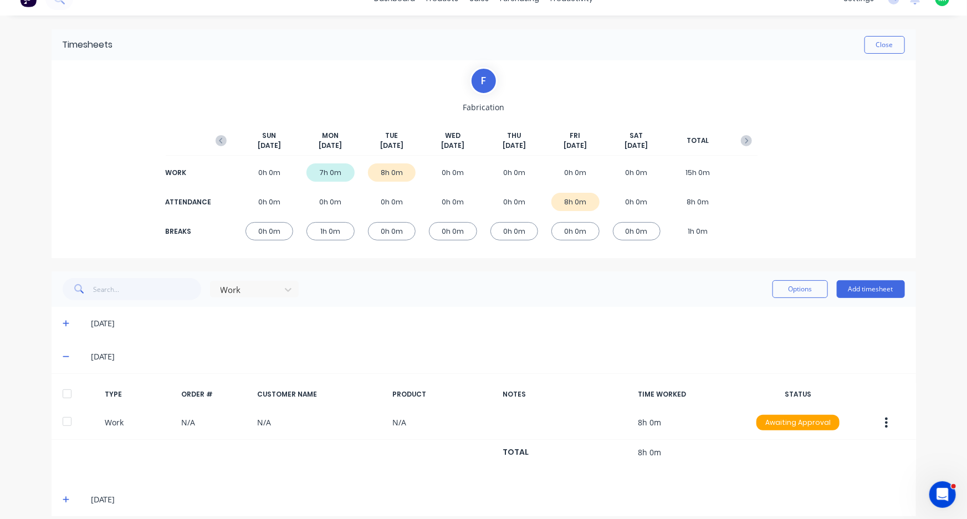
scroll to position [28, 0]
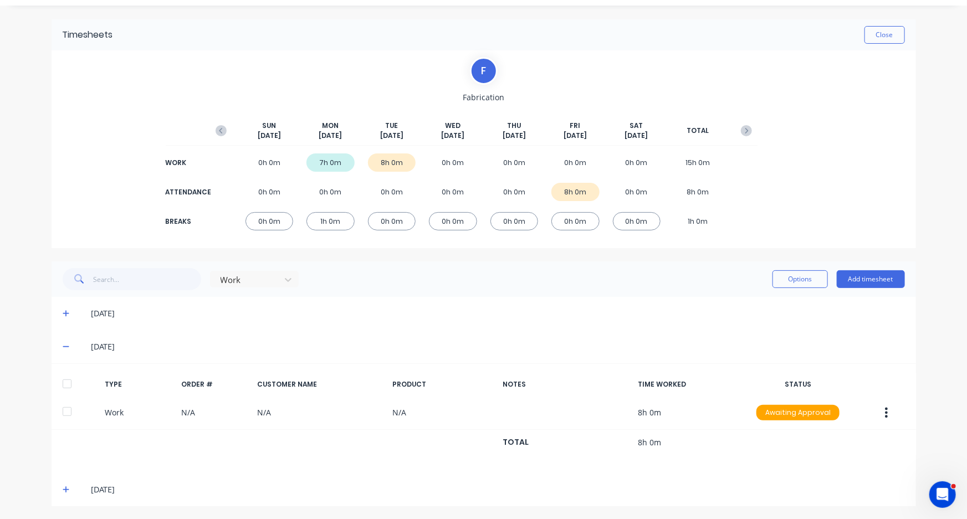
click at [57, 313] on div "[DATE]" at bounding box center [484, 313] width 865 height 33
click at [57, 312] on div "[DATE]" at bounding box center [484, 313] width 865 height 33
click at [65, 311] on icon at bounding box center [66, 314] width 7 height 8
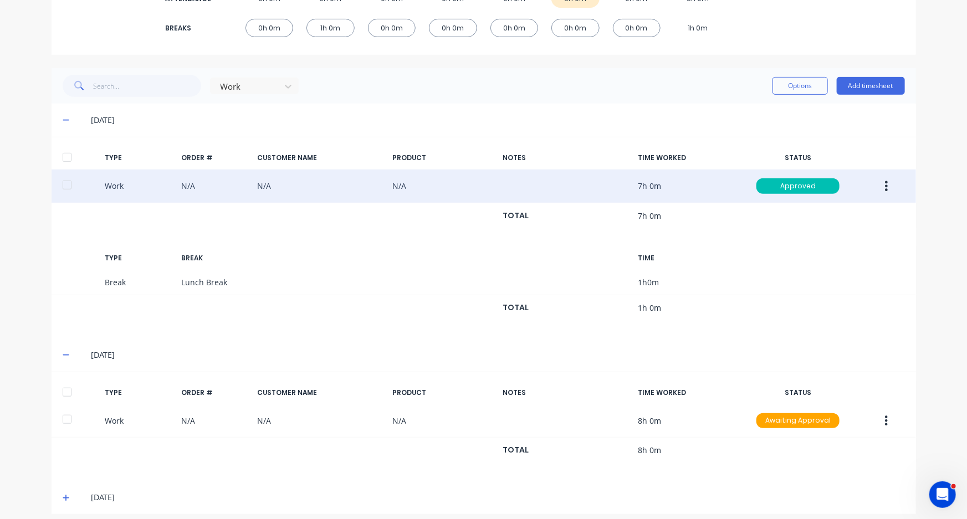
scroll to position [229, 0]
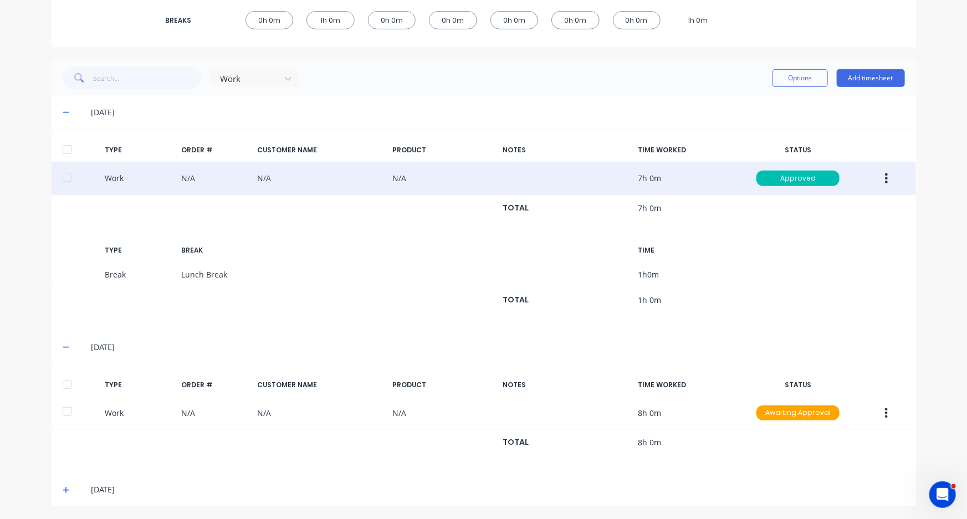
click at [877, 177] on button "button" at bounding box center [887, 178] width 26 height 20
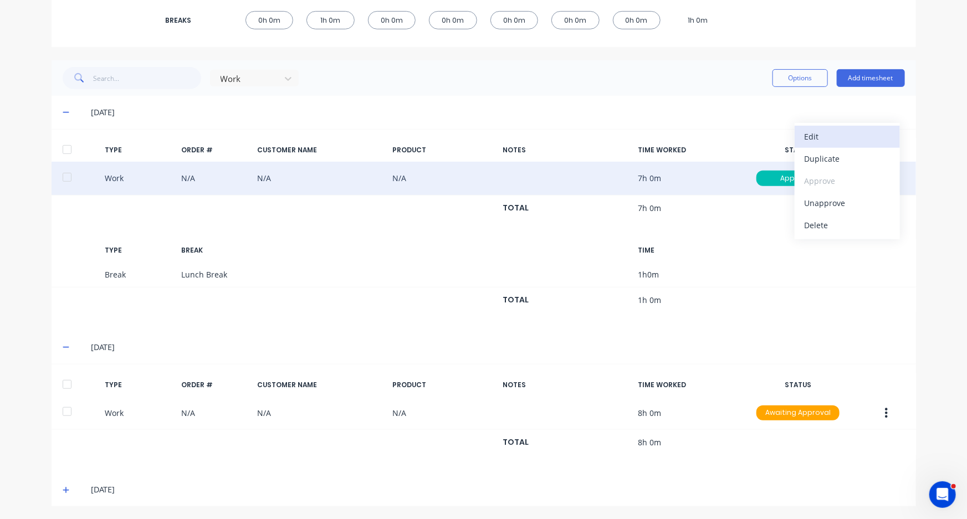
click at [822, 134] on div "Edit" at bounding box center [847, 137] width 85 height 16
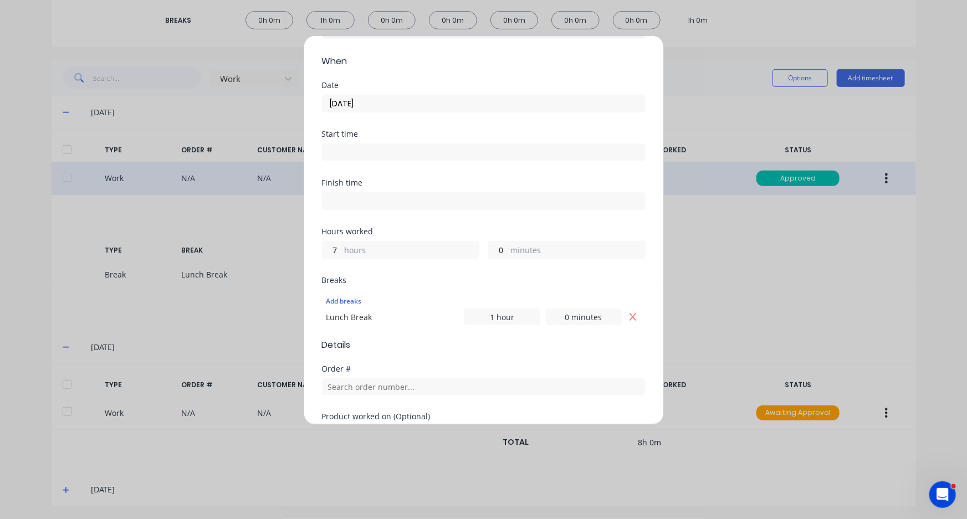
scroll to position [100, 0]
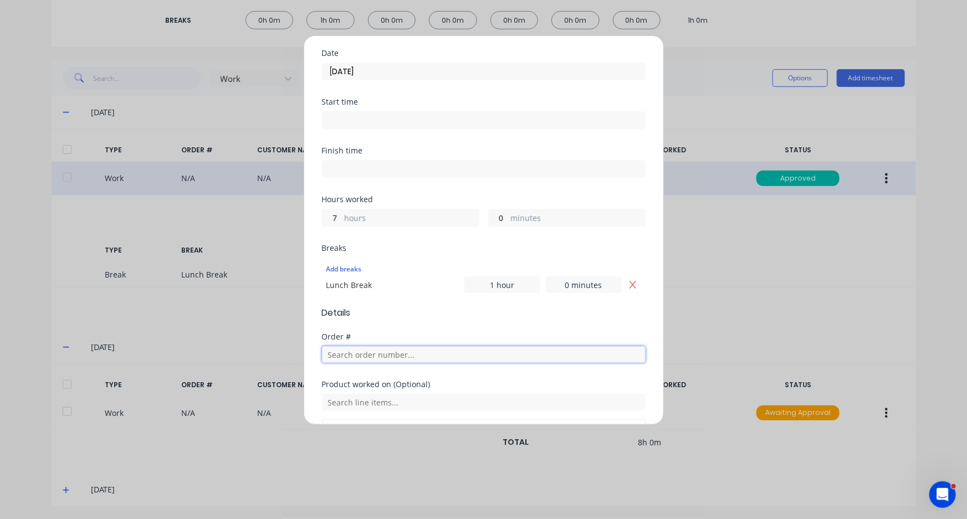
click at [362, 356] on input "text" at bounding box center [484, 354] width 324 height 17
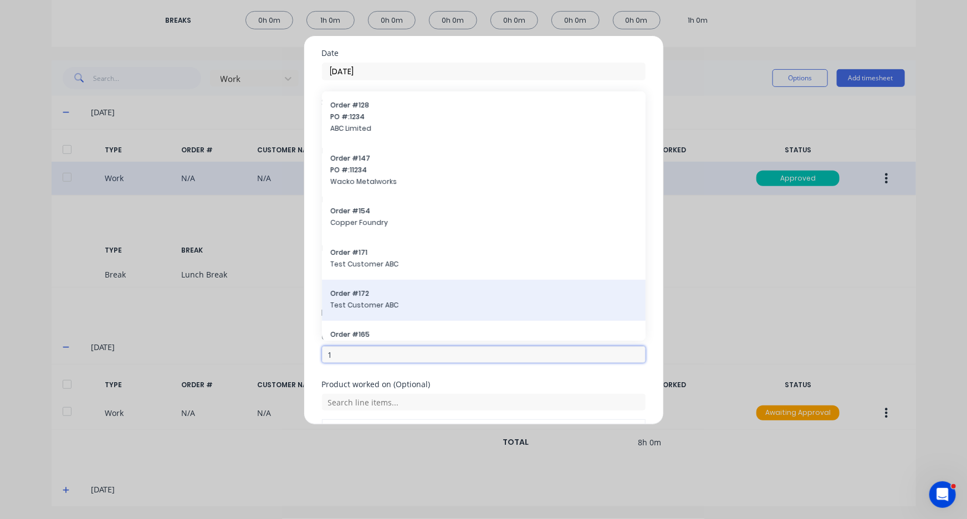
type input "1"
click at [379, 294] on span "Order # 172" at bounding box center [484, 294] width 306 height 10
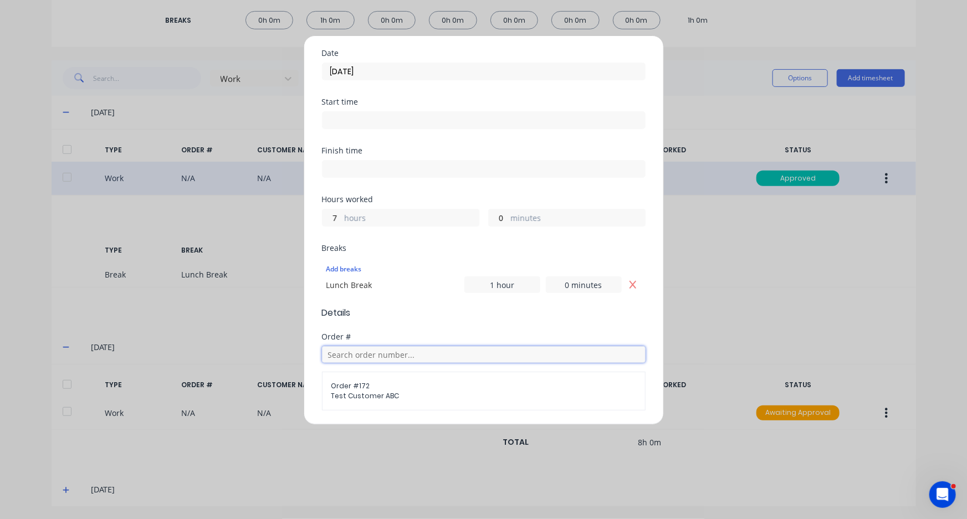
click at [392, 357] on input "text" at bounding box center [484, 354] width 324 height 17
click at [397, 325] on form "Work Attendance When Date [DATE] Start time Finish time Hours worked 7 hours 0 …" at bounding box center [484, 282] width 324 height 601
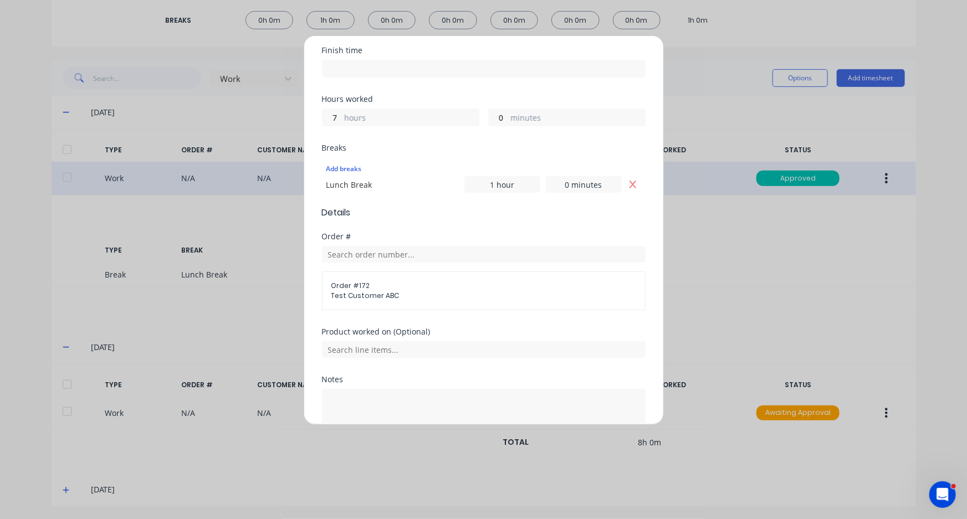
scroll to position [201, 0]
click at [370, 344] on input "text" at bounding box center [484, 349] width 324 height 17
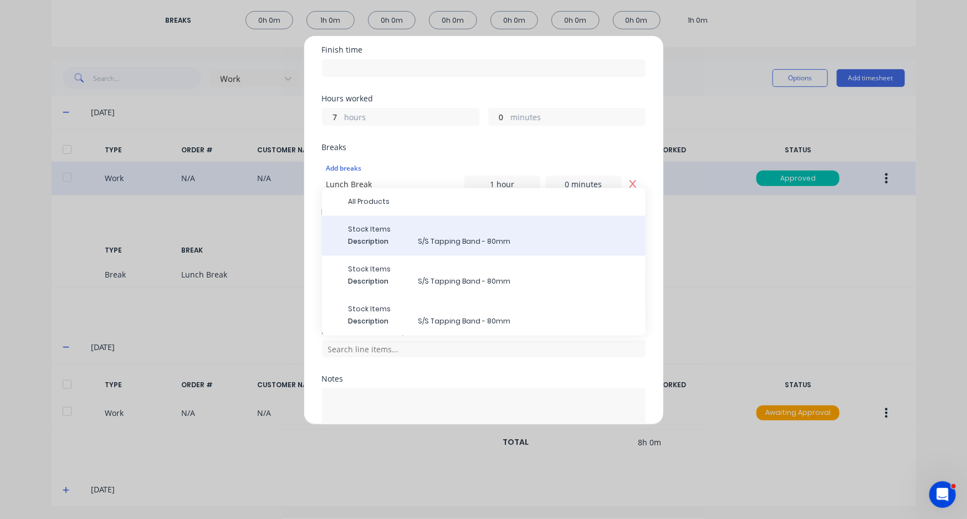
click at [372, 237] on span "Description" at bounding box center [379, 242] width 61 height 10
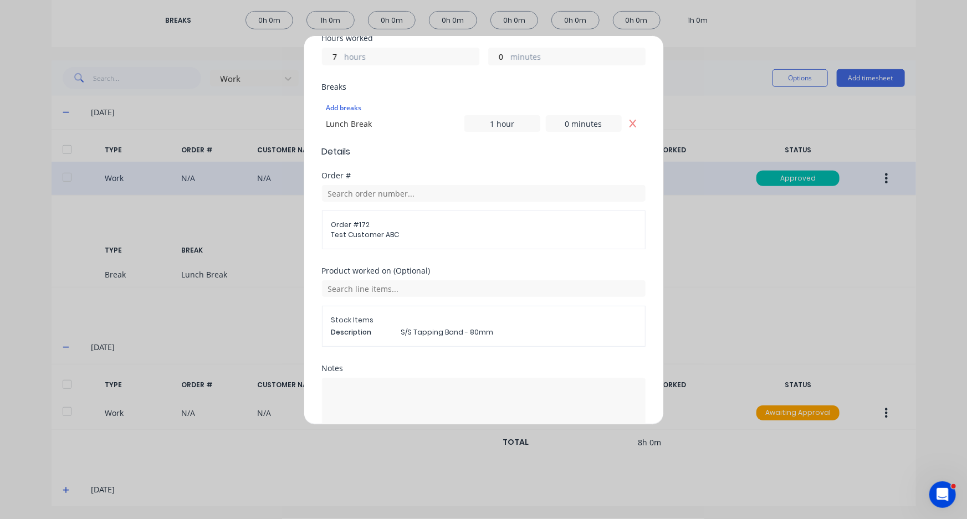
scroll to position [323, 0]
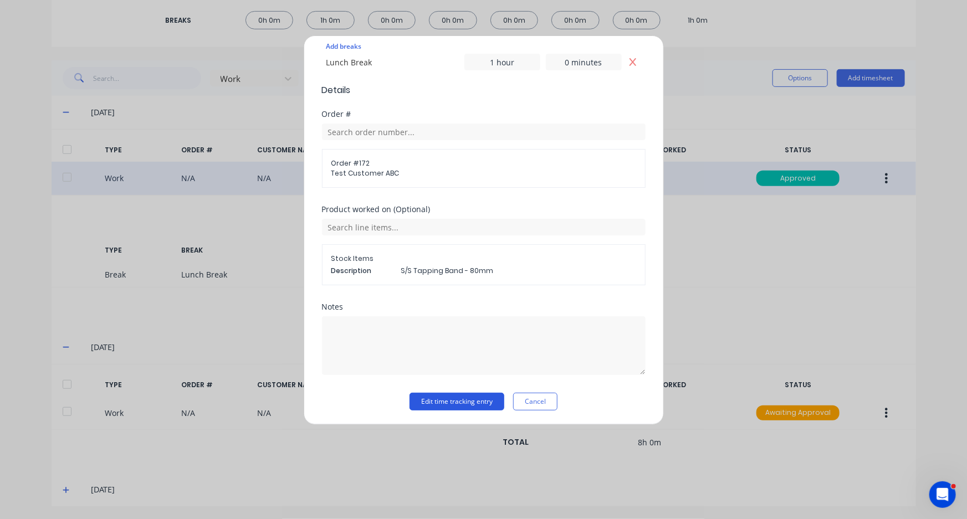
click at [456, 405] on button "Edit time tracking entry" at bounding box center [457, 402] width 95 height 18
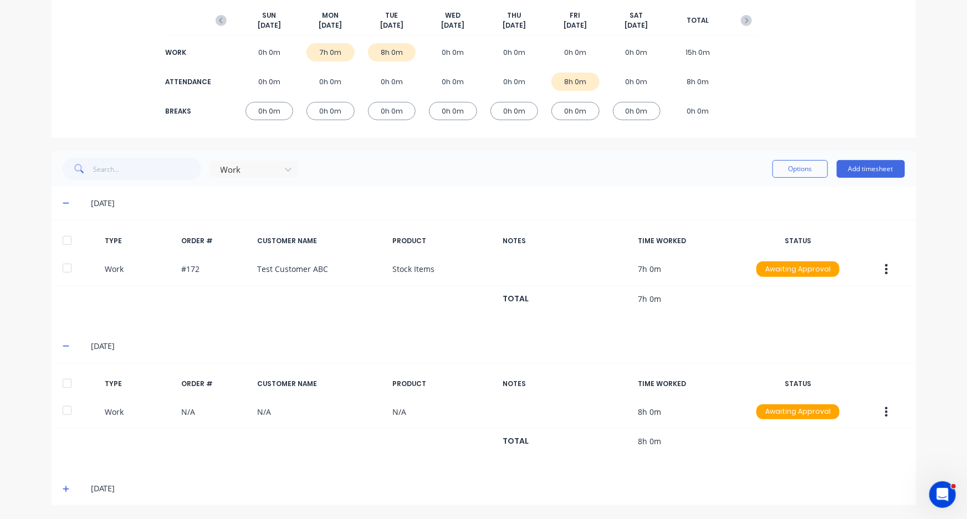
scroll to position [137, 0]
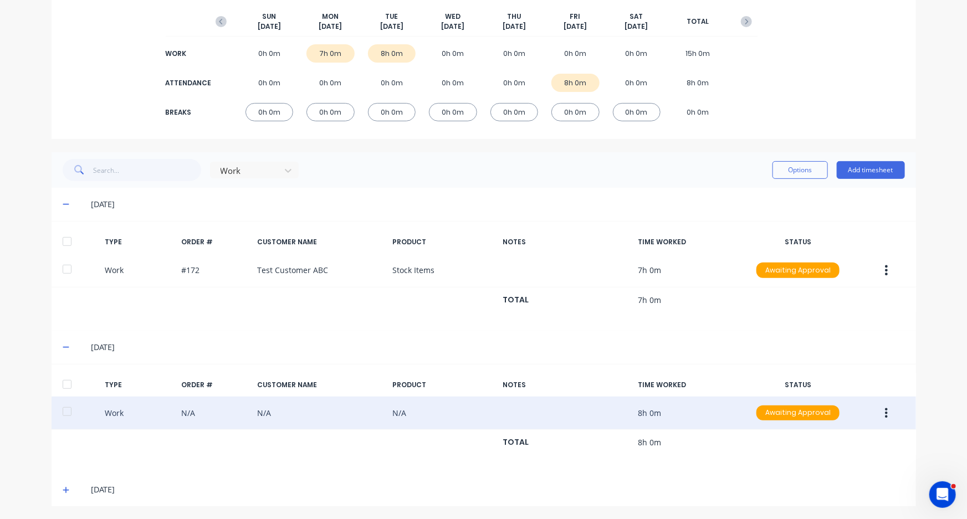
click at [885, 410] on icon "button" at bounding box center [886, 413] width 3 height 12
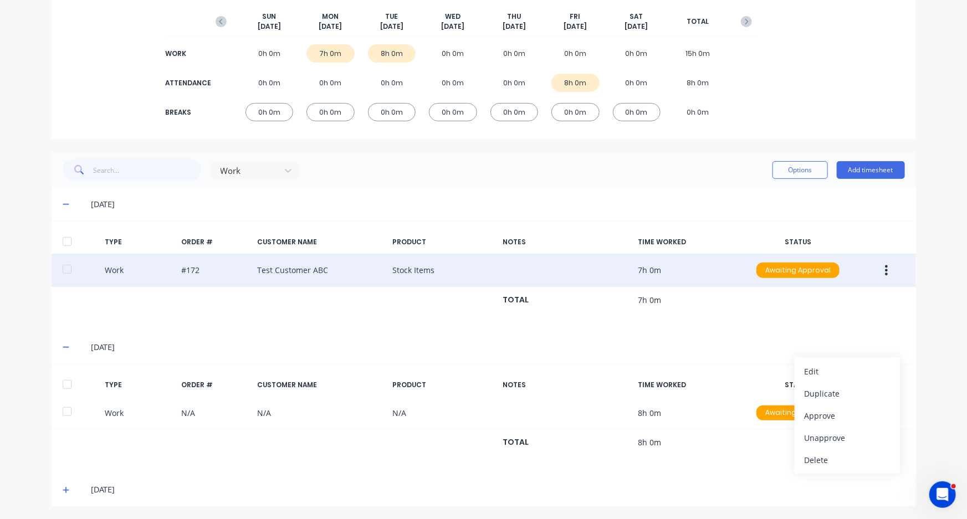
click at [885, 271] on icon "button" at bounding box center [886, 270] width 3 height 12
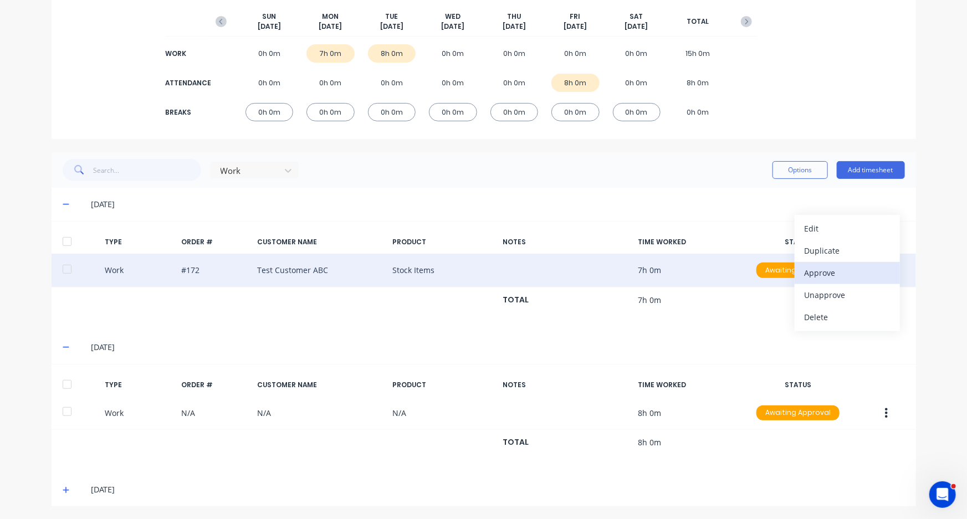
click at [825, 277] on div "Approve" at bounding box center [847, 273] width 85 height 16
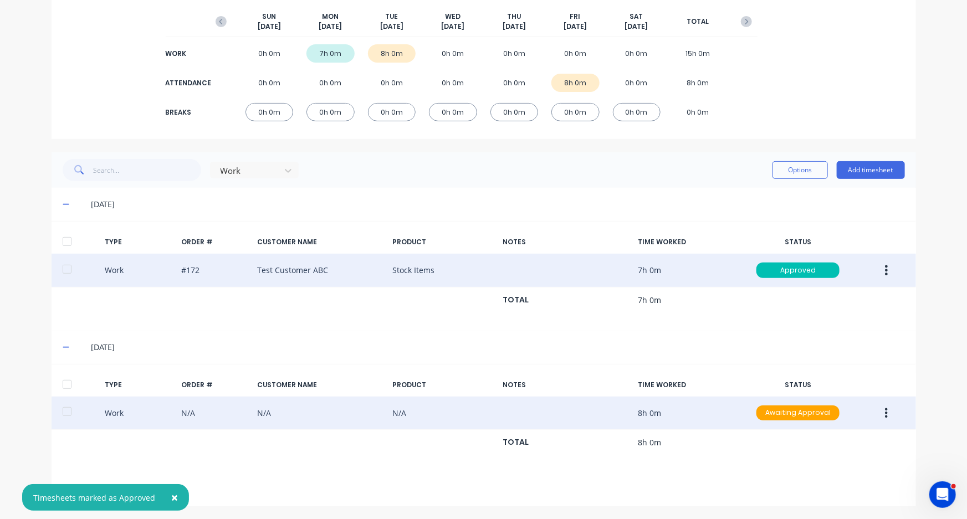
click at [885, 411] on button "button" at bounding box center [887, 413] width 26 height 20
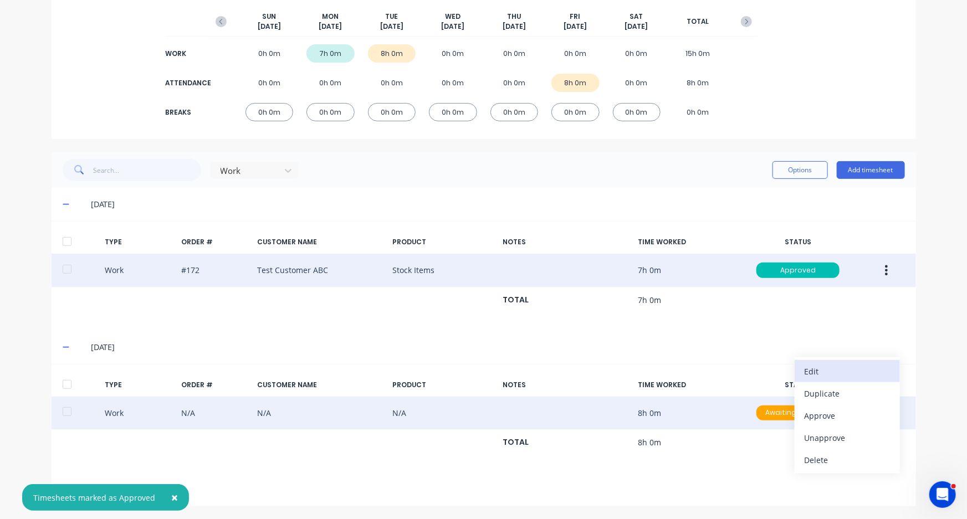
click at [857, 374] on div "Edit" at bounding box center [847, 372] width 85 height 16
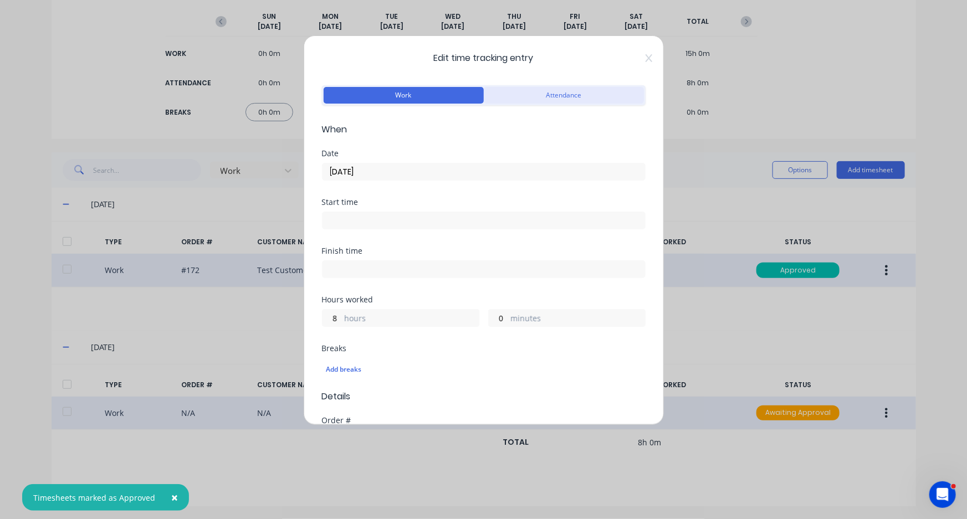
click at [520, 95] on button "Attendance" at bounding box center [564, 95] width 160 height 17
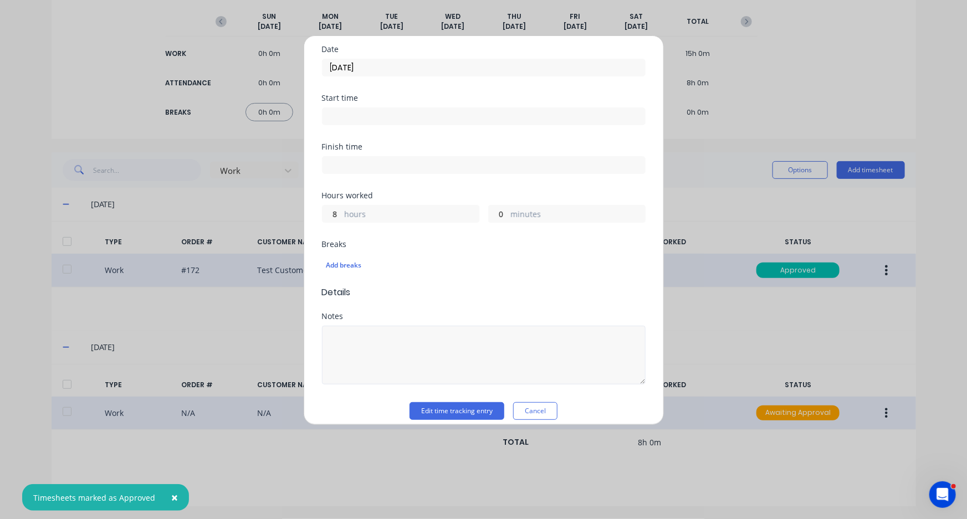
scroll to position [114, 0]
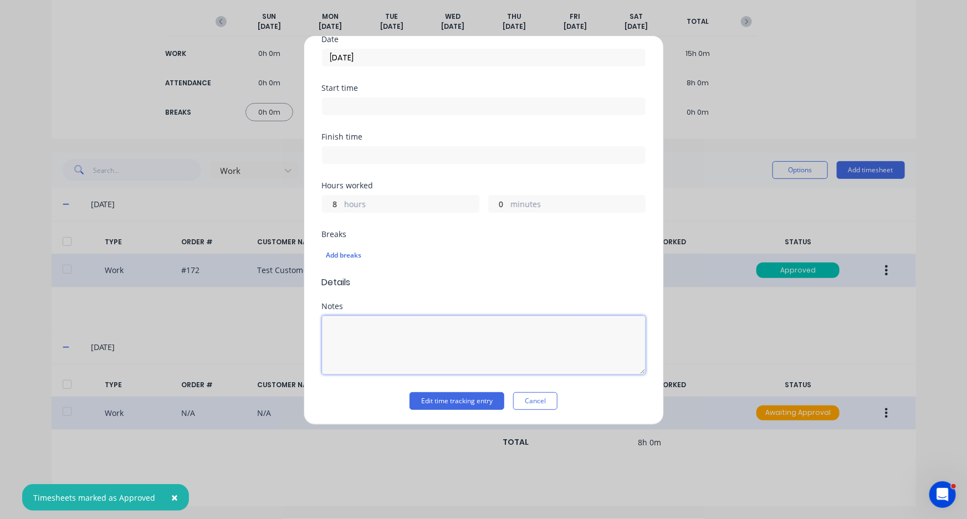
click at [379, 334] on textarea at bounding box center [484, 345] width 324 height 59
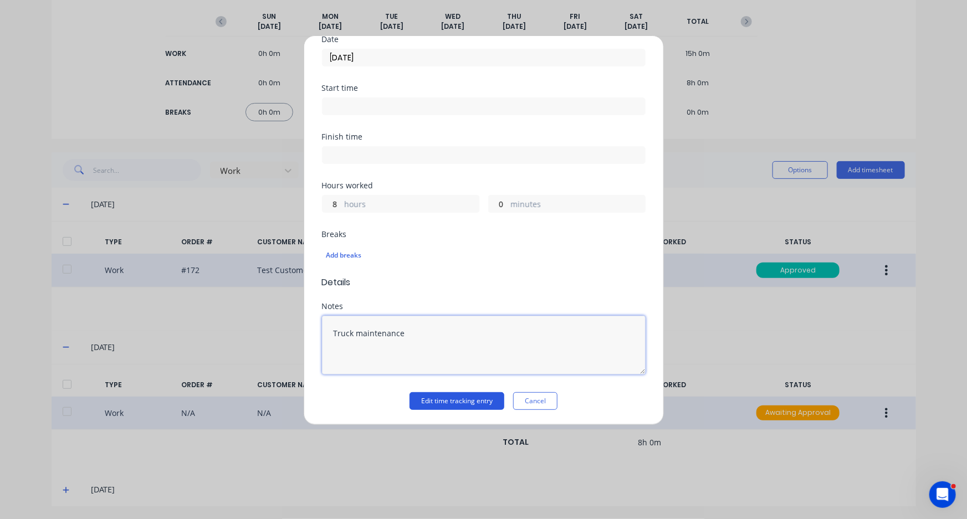
type textarea "Truck maintenance"
click at [431, 397] on button "Edit time tracking entry" at bounding box center [457, 401] width 95 height 18
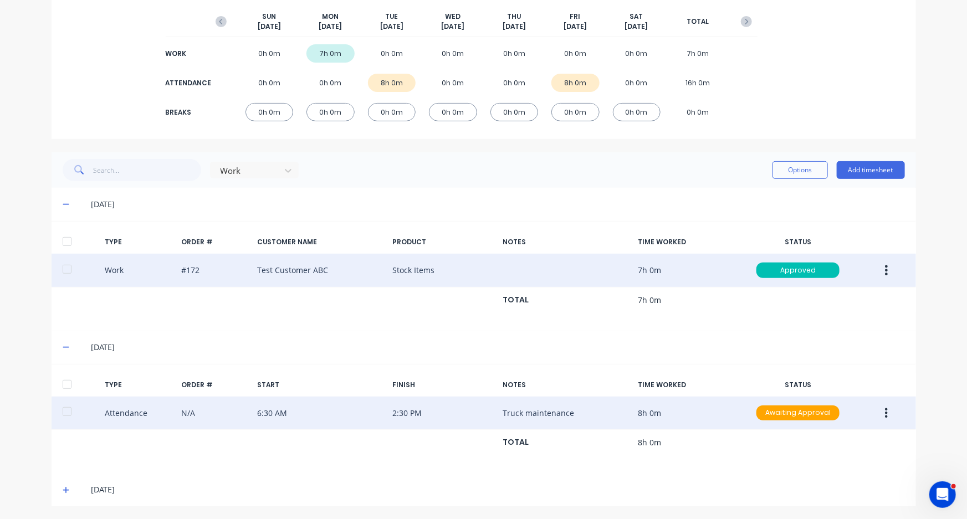
click at [892, 416] on button "button" at bounding box center [887, 413] width 26 height 20
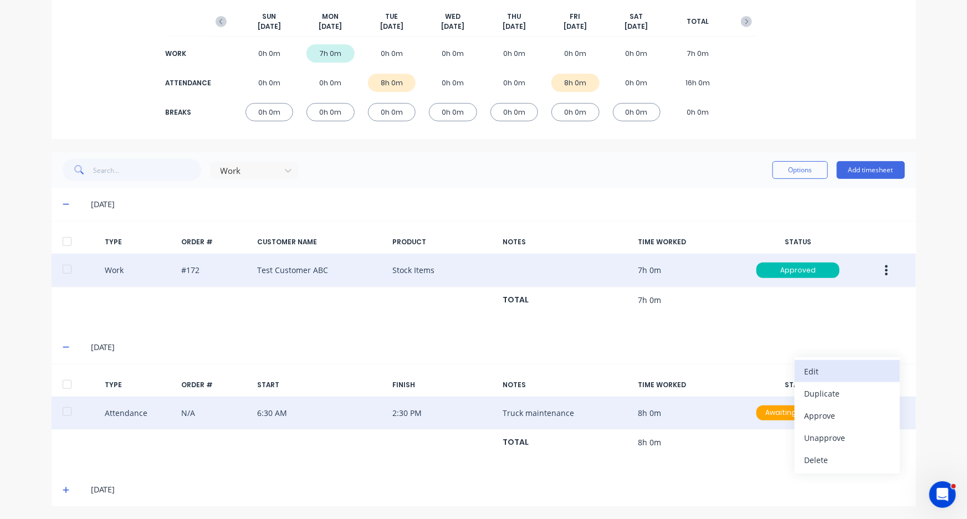
click at [830, 375] on div "Edit" at bounding box center [847, 372] width 85 height 16
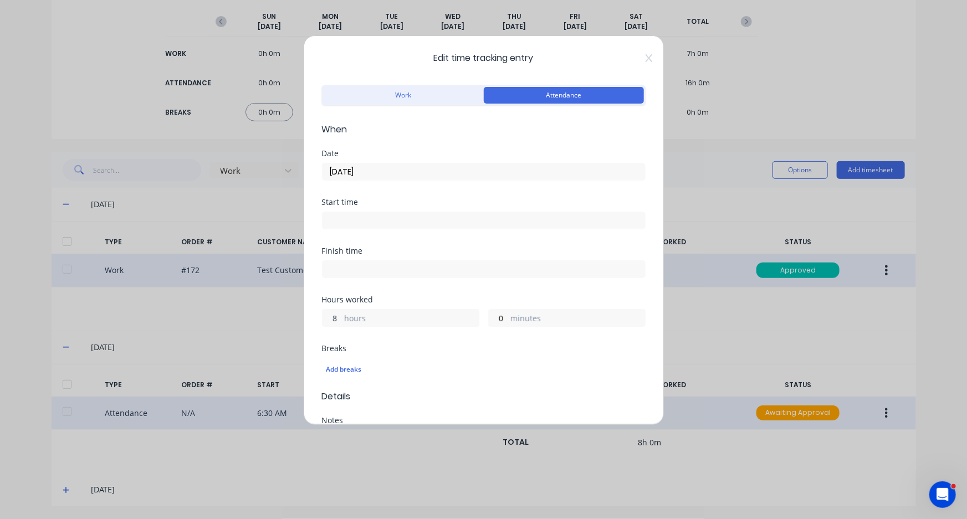
drag, startPoint x: 340, startPoint y: 316, endPoint x: 299, endPoint y: 316, distance: 41.0
click at [299, 316] on div "Edit time tracking entry Work Attendance When Date [DATE] Start time Finish tim…" at bounding box center [483, 259] width 967 height 519
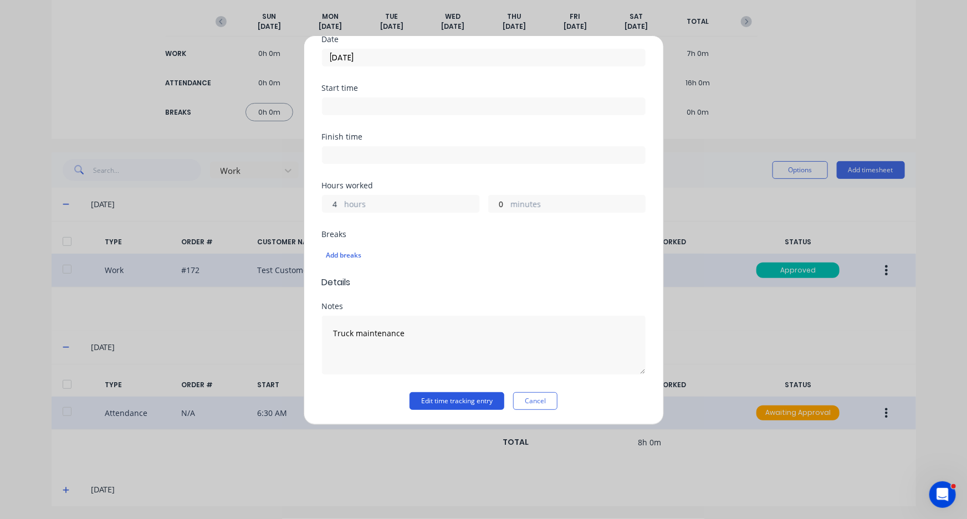
type input "4"
click at [463, 396] on button "Edit time tracking entry" at bounding box center [457, 401] width 95 height 18
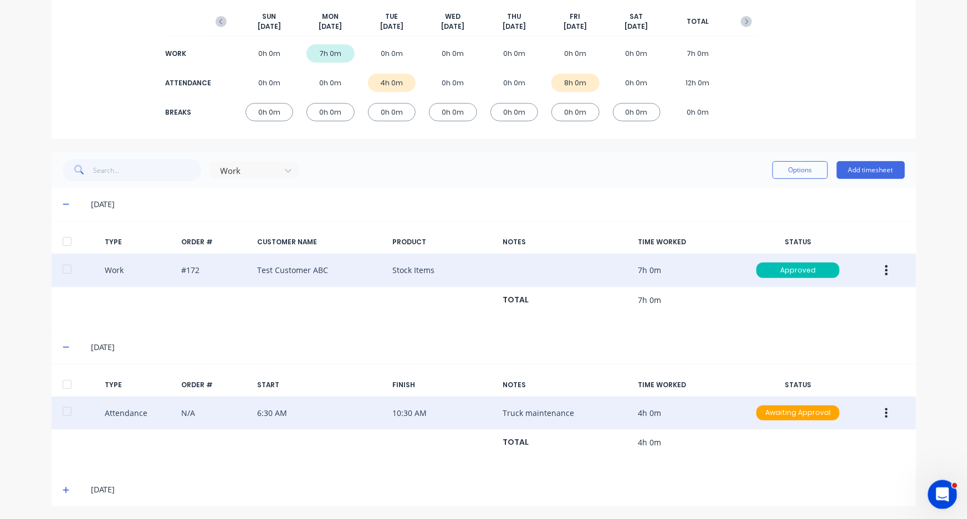
drag, startPoint x: 942, startPoint y: 488, endPoint x: 1850, endPoint y: 957, distance: 1021.8
click at [943, 487] on icon "Open Intercom Messenger" at bounding box center [941, 493] width 18 height 18
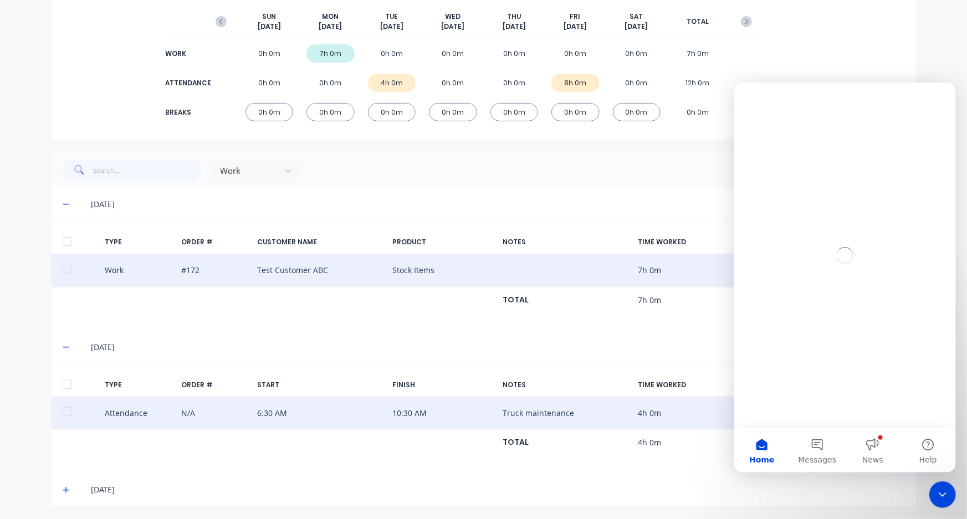
scroll to position [0, 0]
click at [875, 441] on button "News" at bounding box center [872, 450] width 55 height 44
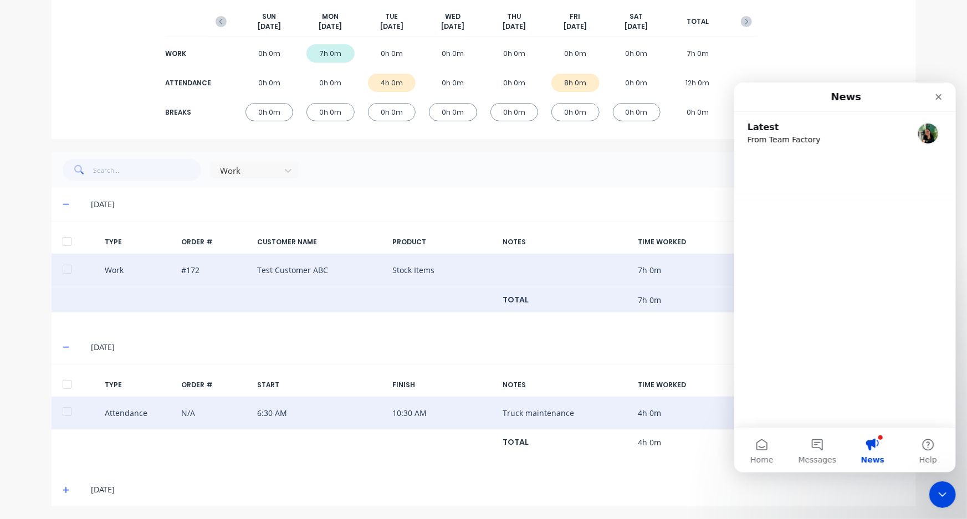
click at [769, 134] on sub "From Team Factory" at bounding box center [832, 140] width 170 height 12
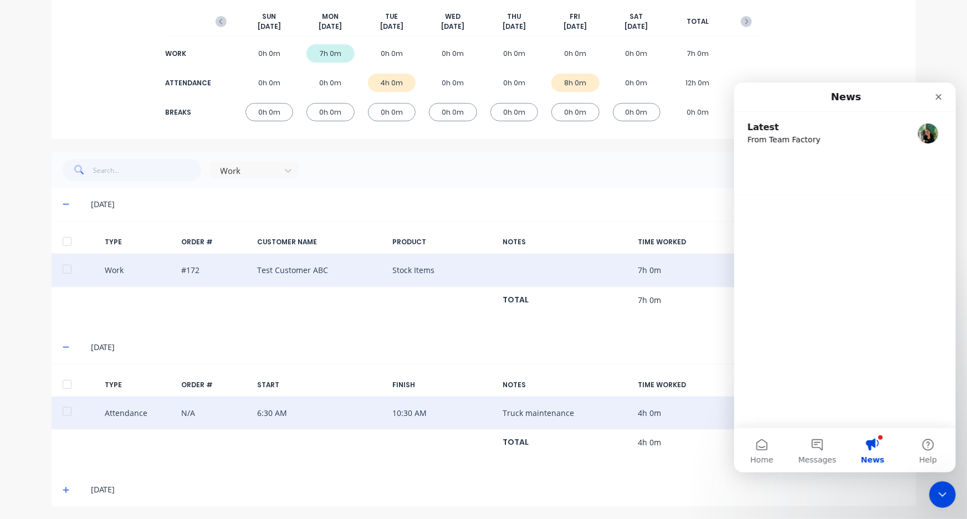
click at [875, 447] on button "News" at bounding box center [872, 450] width 55 height 44
click at [749, 454] on button "Home" at bounding box center [761, 450] width 55 height 44
click at [865, 447] on button "News" at bounding box center [872, 450] width 55 height 44
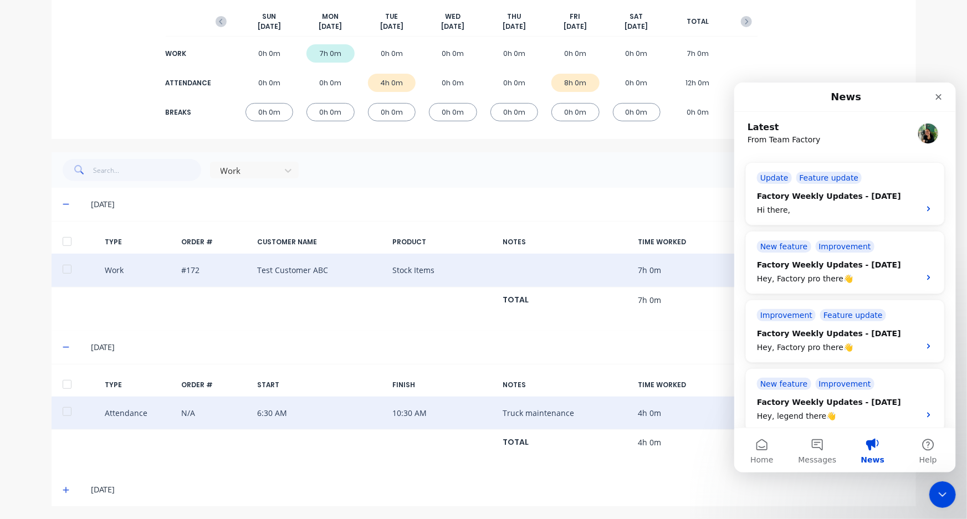
click at [599, 486] on div "[DATE]" at bounding box center [498, 490] width 814 height 12
click at [937, 481] on div "dashboard products sales purchasing productivity dashboard products Product Cat…" at bounding box center [483, 259] width 967 height 519
click at [937, 494] on icon "Close Intercom Messenger" at bounding box center [940, 493] width 13 height 13
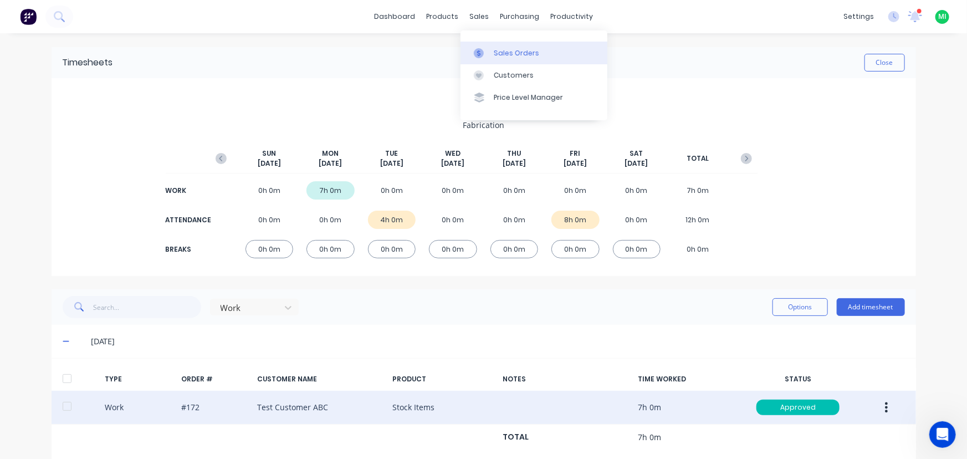
click at [496, 54] on div "Sales Orders" at bounding box center [516, 53] width 45 height 10
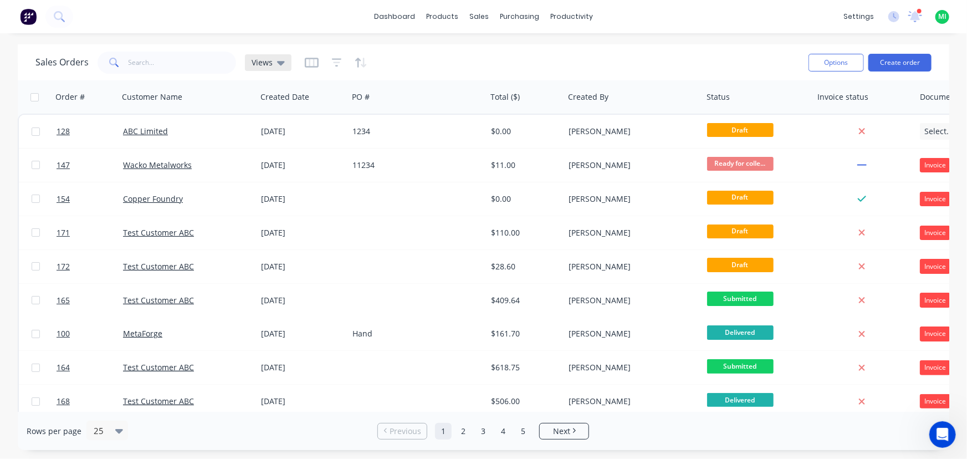
click at [268, 64] on span "Views" at bounding box center [262, 63] width 21 height 12
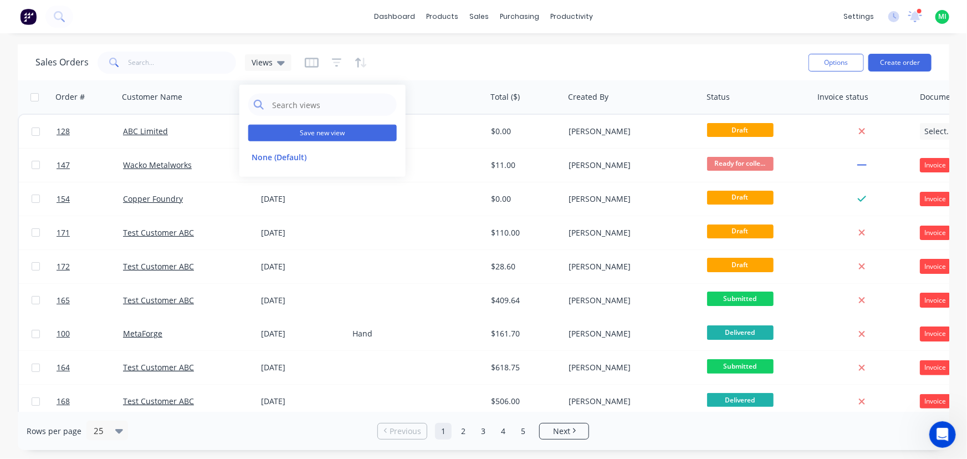
click at [290, 132] on button "Save new view" at bounding box center [322, 133] width 149 height 17
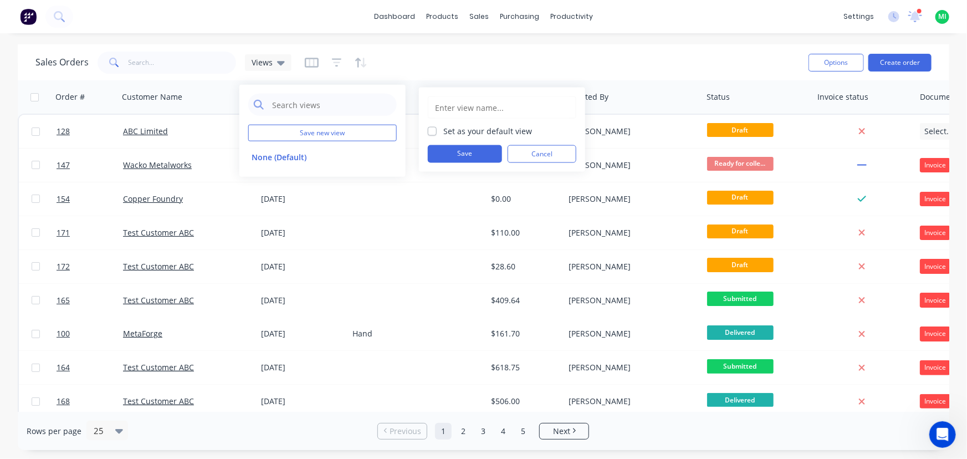
click at [449, 109] on input "text" at bounding box center [502, 107] width 136 height 21
type input "Test view"
click at [443, 129] on label "Set as your default view" at bounding box center [487, 131] width 89 height 12
click at [428, 129] on input "Set as your default view" at bounding box center [432, 130] width 9 height 11
checkbox input "true"
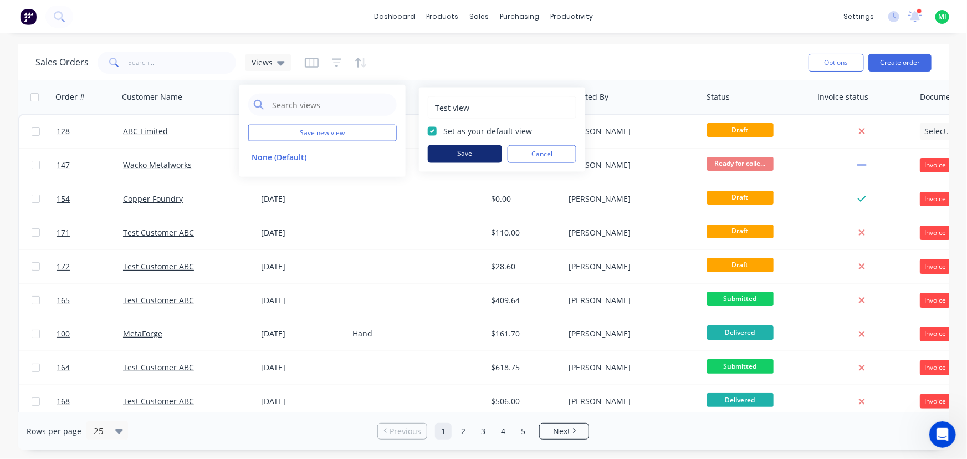
click at [460, 155] on button "Save" at bounding box center [465, 154] width 74 height 18
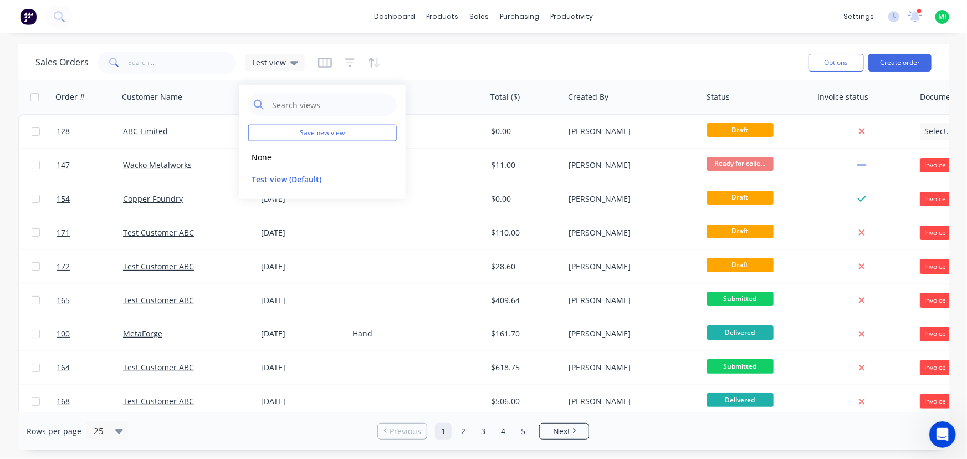
click at [341, 61] on div at bounding box center [349, 63] width 63 height 18
drag, startPoint x: 338, startPoint y: 60, endPoint x: 350, endPoint y: 65, distance: 12.9
click at [339, 60] on div at bounding box center [349, 63] width 63 height 18
click at [350, 65] on icon "button" at bounding box center [350, 62] width 10 height 11
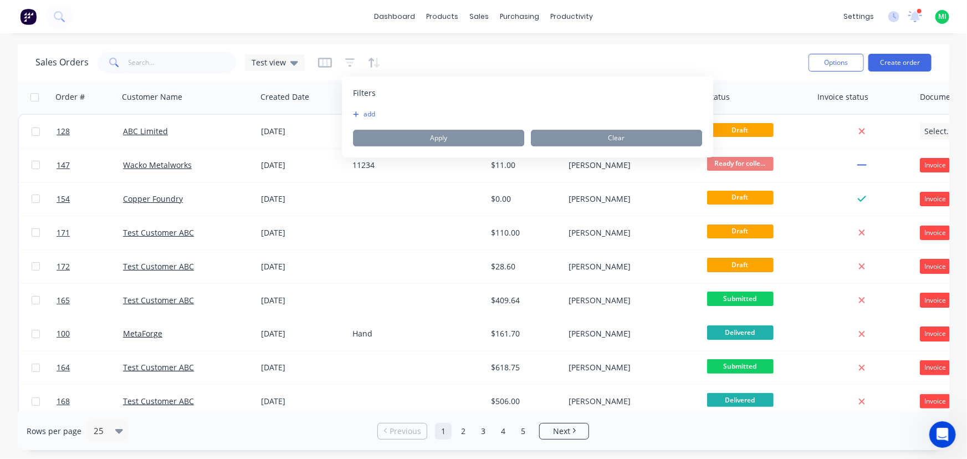
click at [374, 116] on button "add" at bounding box center [367, 114] width 28 height 9
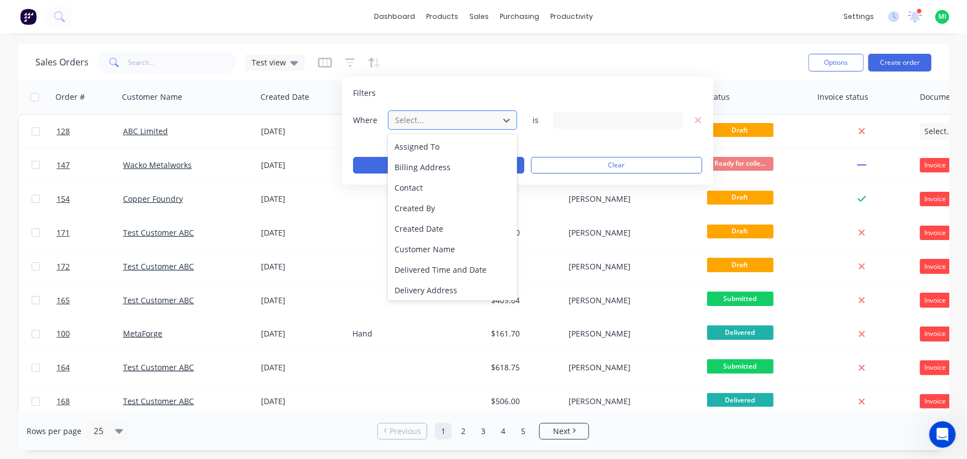
click at [407, 120] on div at bounding box center [443, 120] width 99 height 14
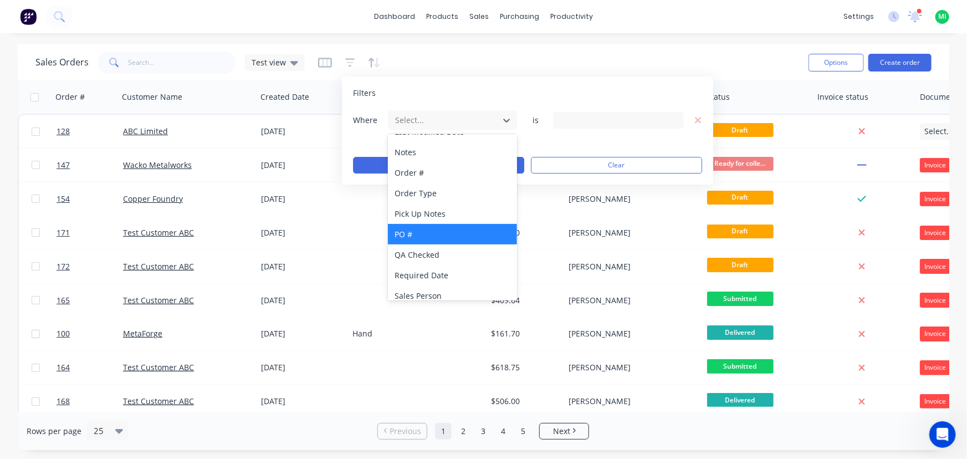
scroll to position [392, 0]
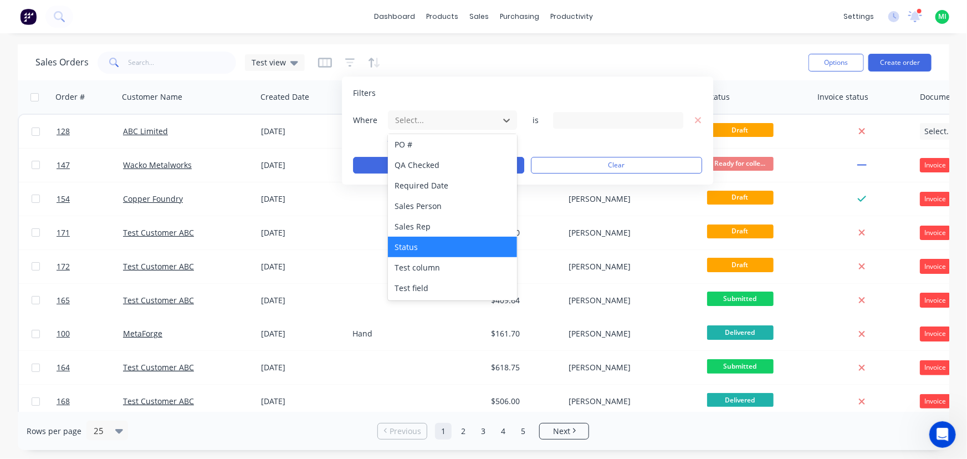
click at [430, 248] on div "Status" at bounding box center [452, 247] width 129 height 21
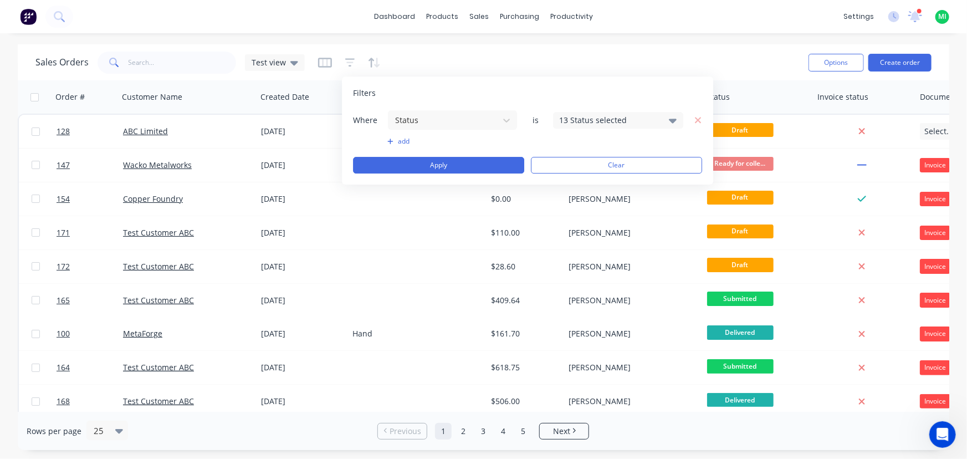
click at [580, 116] on div "13 Status selected" at bounding box center [609, 120] width 100 height 12
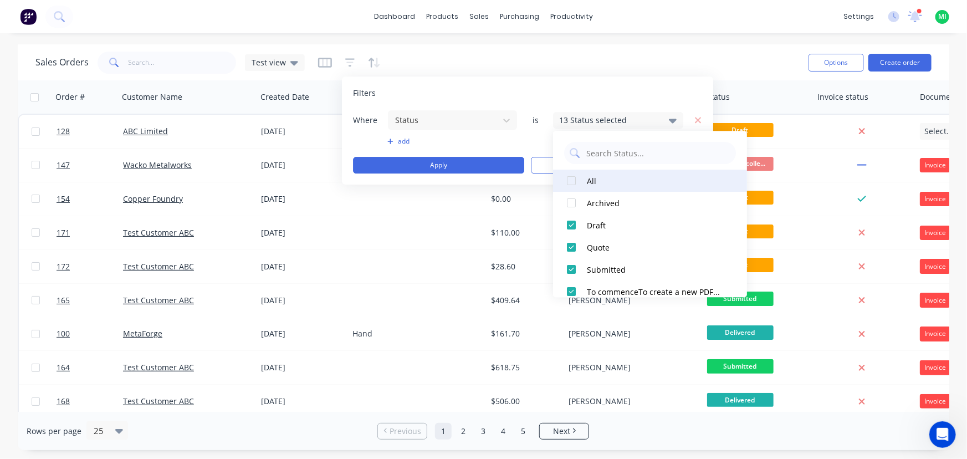
click at [573, 178] on div at bounding box center [571, 181] width 22 height 22
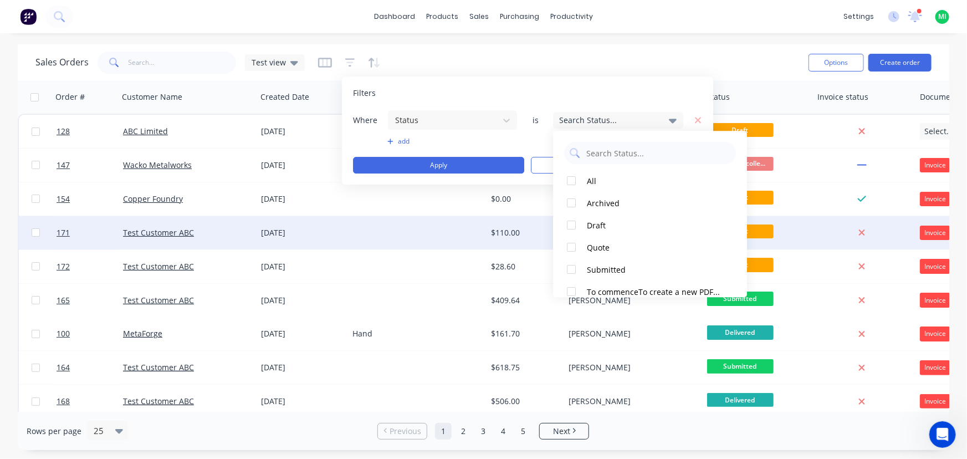
click at [575, 243] on div at bounding box center [571, 247] width 22 height 22
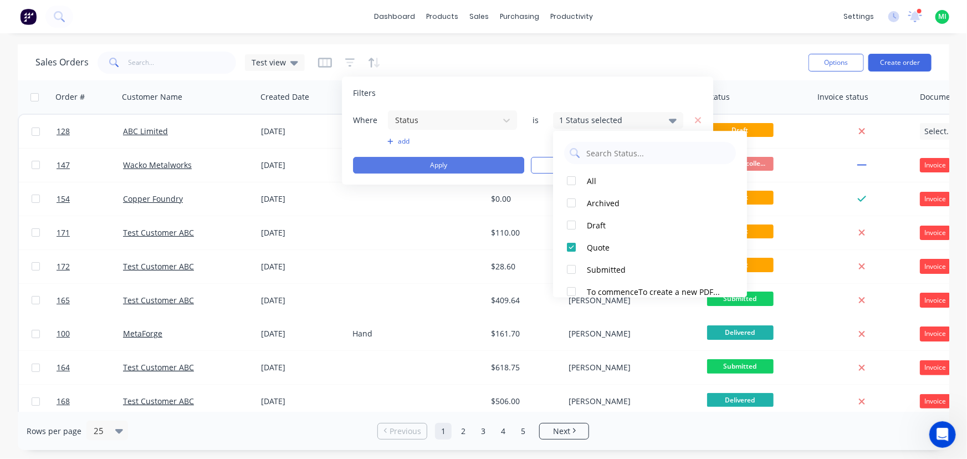
click at [465, 165] on button "Apply" at bounding box center [438, 165] width 171 height 17
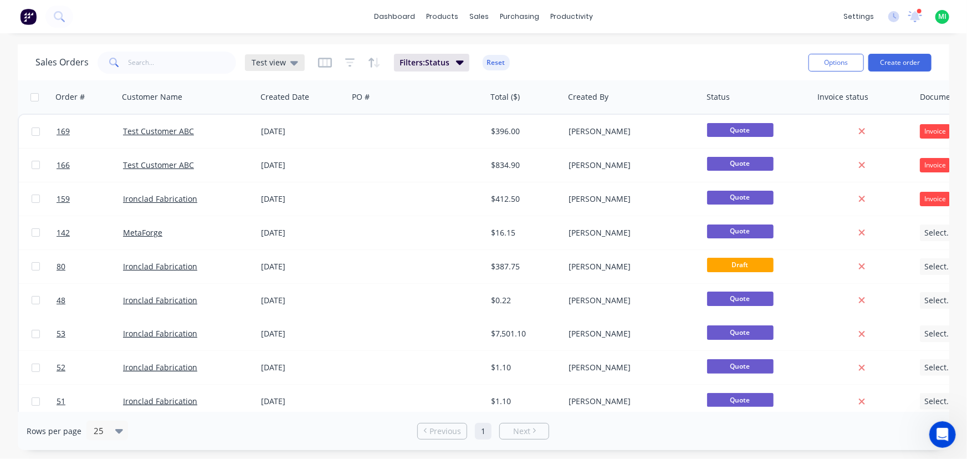
click at [295, 63] on div "Test view" at bounding box center [275, 62] width 60 height 17
click at [386, 175] on button "edit" at bounding box center [387, 179] width 14 height 12
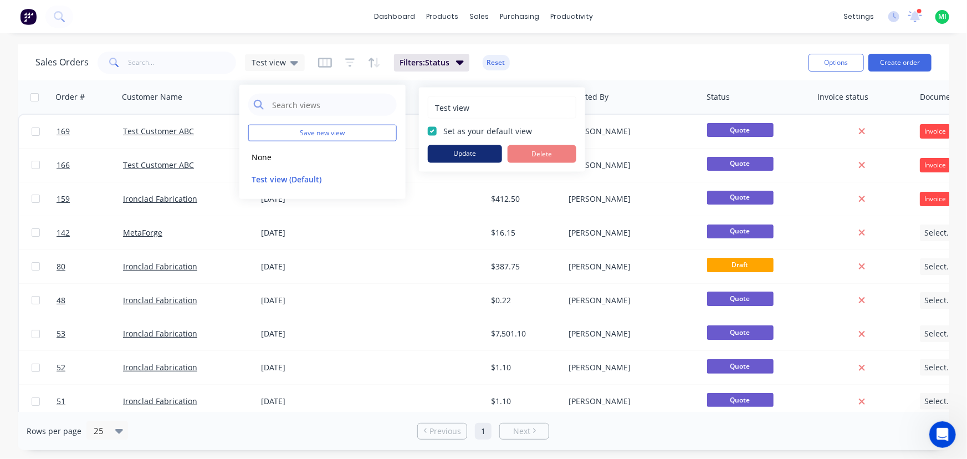
click at [464, 150] on button "Update" at bounding box center [465, 154] width 74 height 18
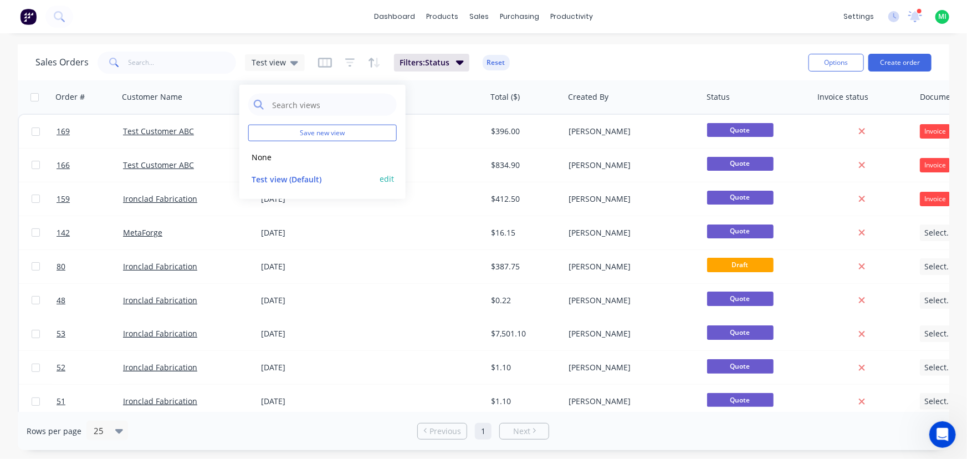
click at [386, 182] on button "edit" at bounding box center [387, 179] width 14 height 12
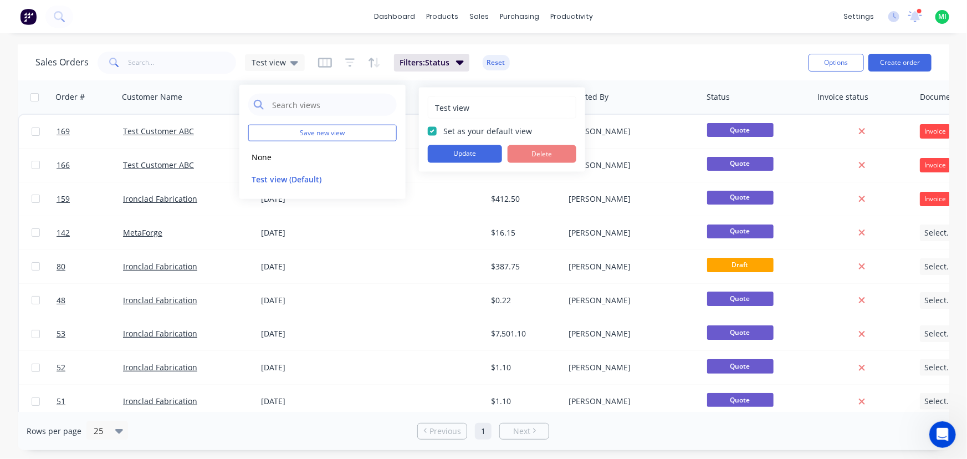
click at [443, 132] on label "Set as your default view" at bounding box center [487, 131] width 89 height 12
click at [432, 132] on input "Set as your default view" at bounding box center [432, 130] width 9 height 11
click at [443, 132] on label "Set as your default view" at bounding box center [487, 131] width 89 height 12
click at [432, 132] on input "Set as your default view" at bounding box center [432, 130] width 9 height 11
checkbox input "true"
